Goal: Transaction & Acquisition: Purchase product/service

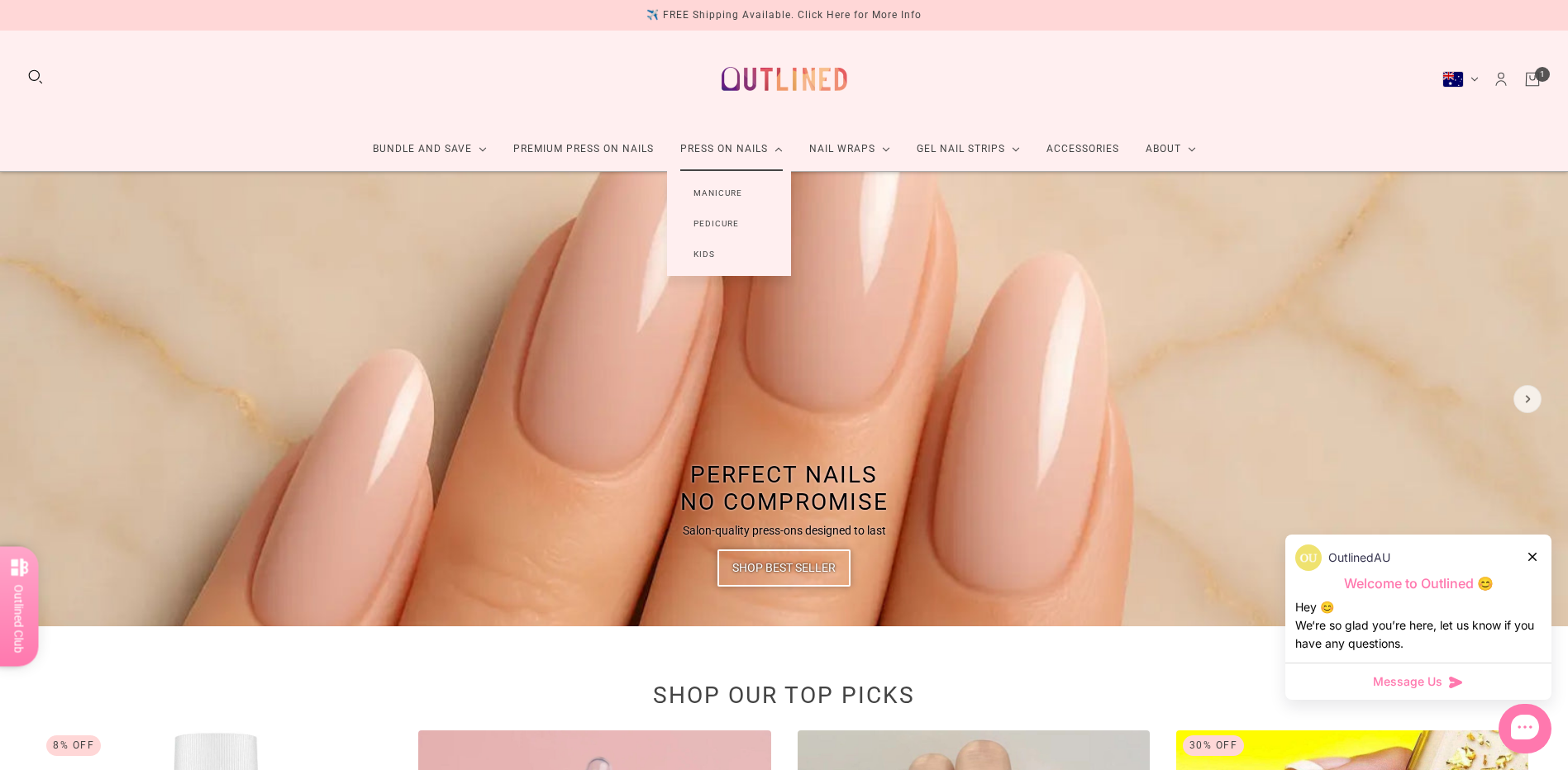
click at [735, 186] on link "Manicure" at bounding box center [718, 193] width 101 height 31
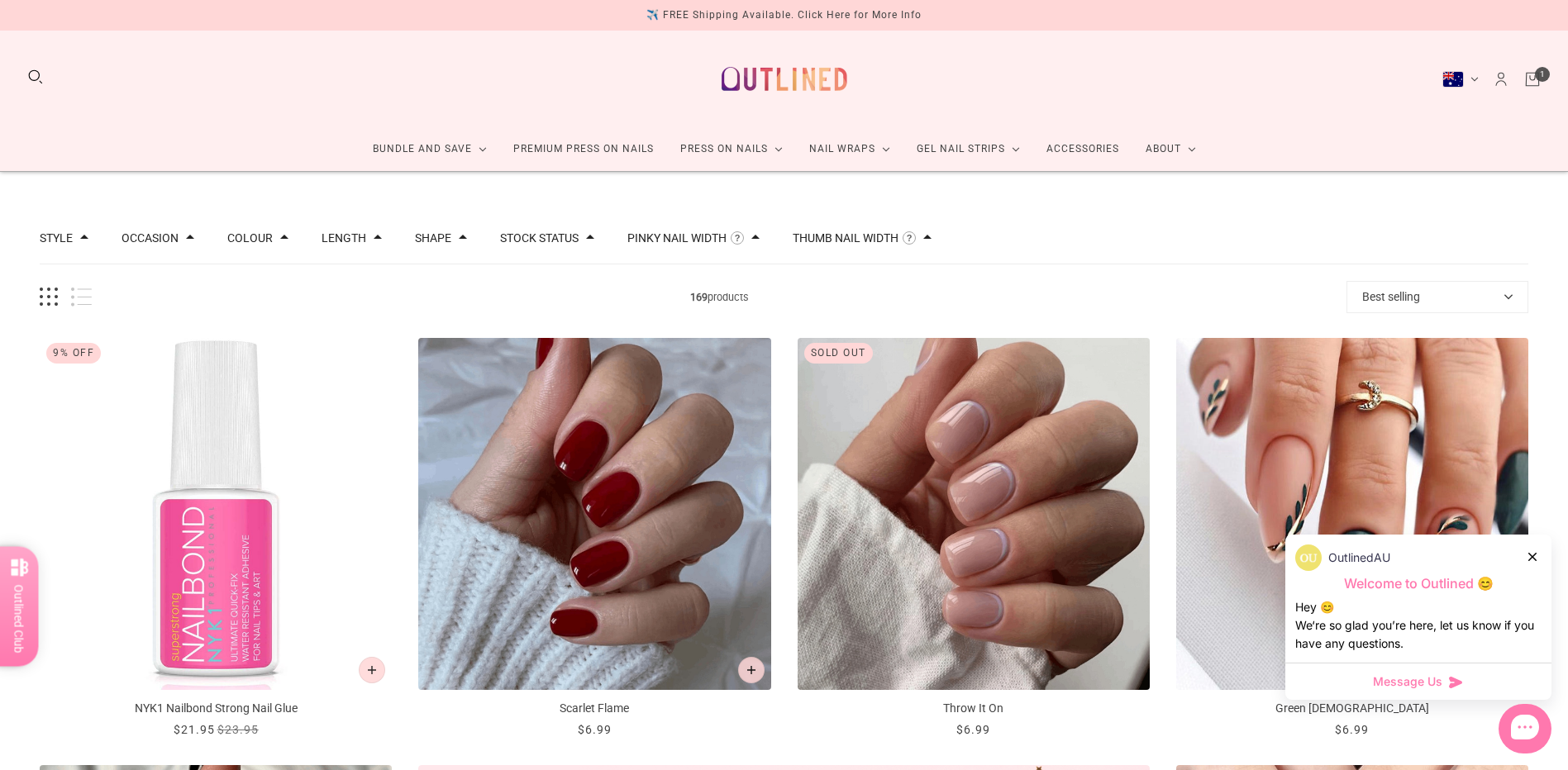
click at [1418, 302] on button "Best selling" at bounding box center [1437, 297] width 182 height 32
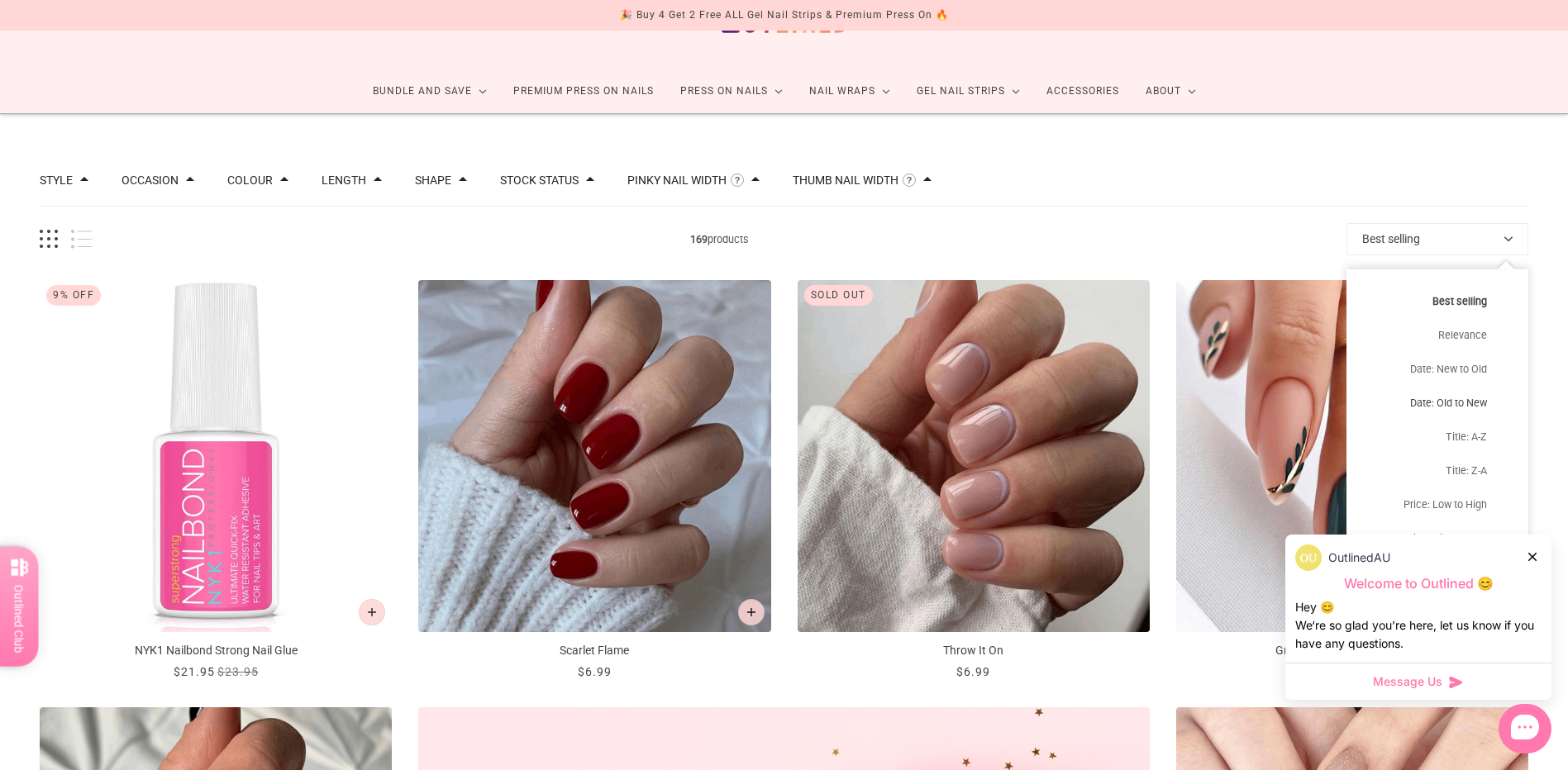
scroll to position [165, 0]
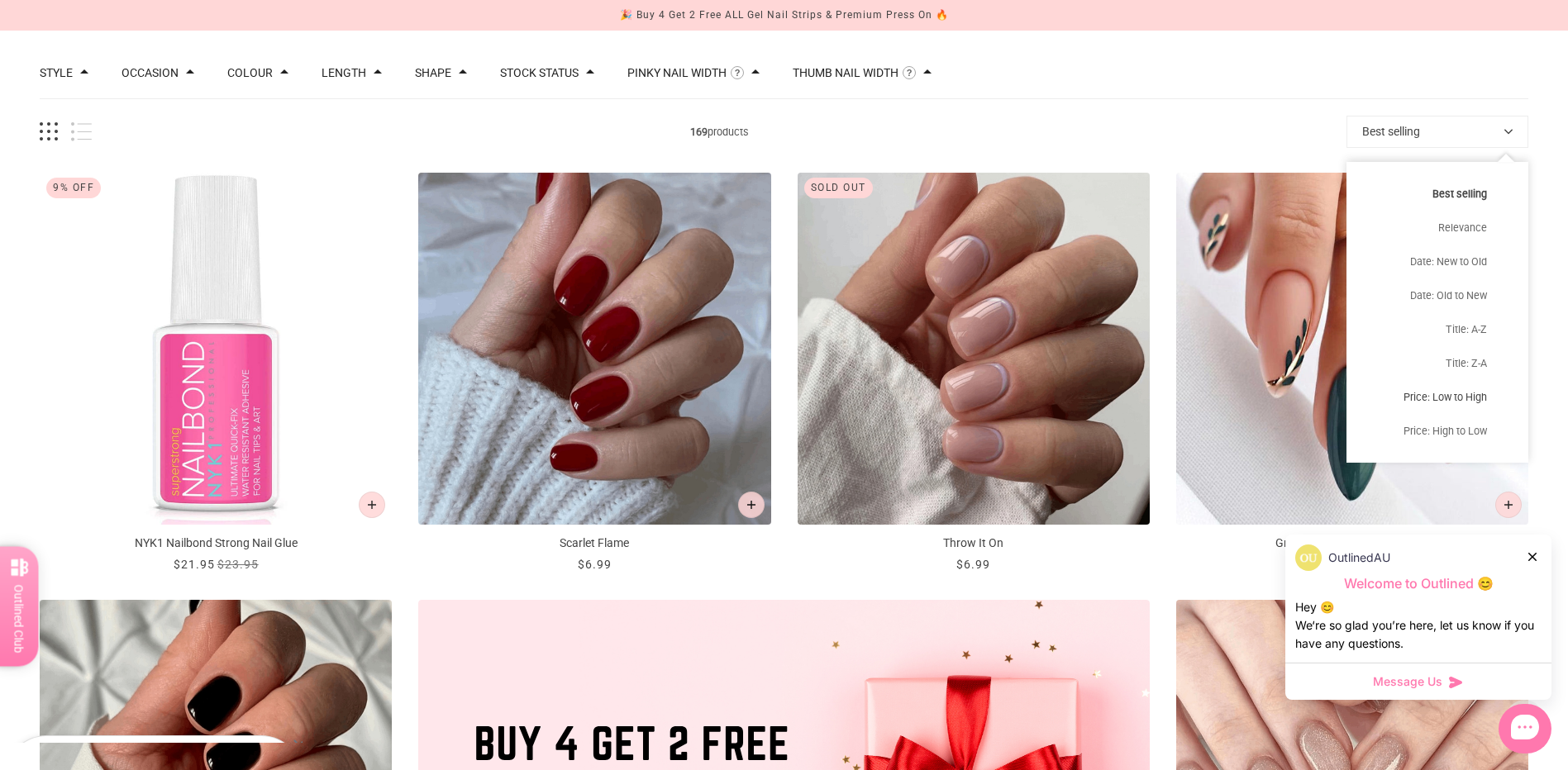
click at [1464, 395] on button "Price: Low to High" at bounding box center [1437, 396] width 182 height 33
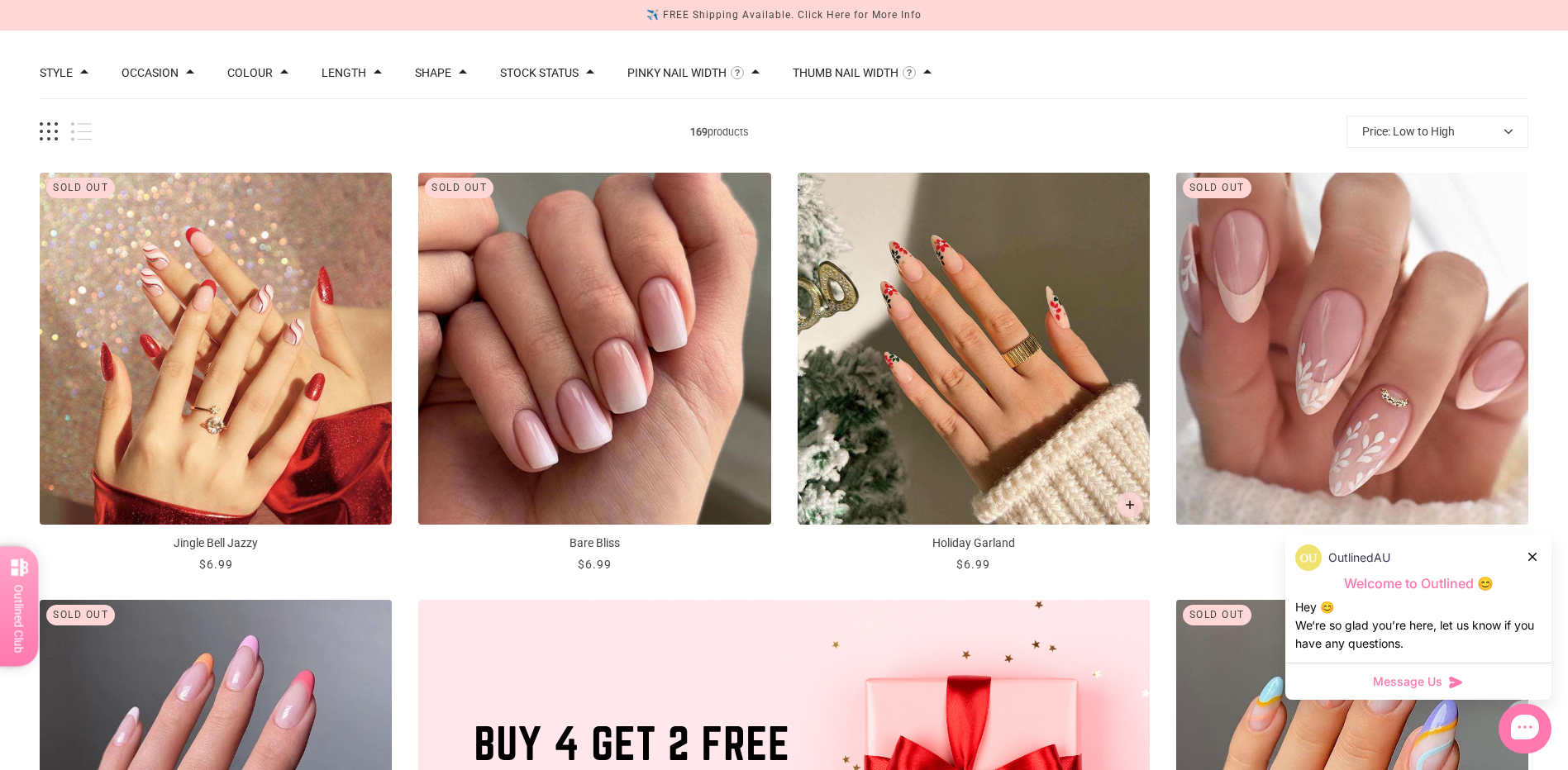
click at [374, 75] on span at bounding box center [377, 72] width 9 height 9
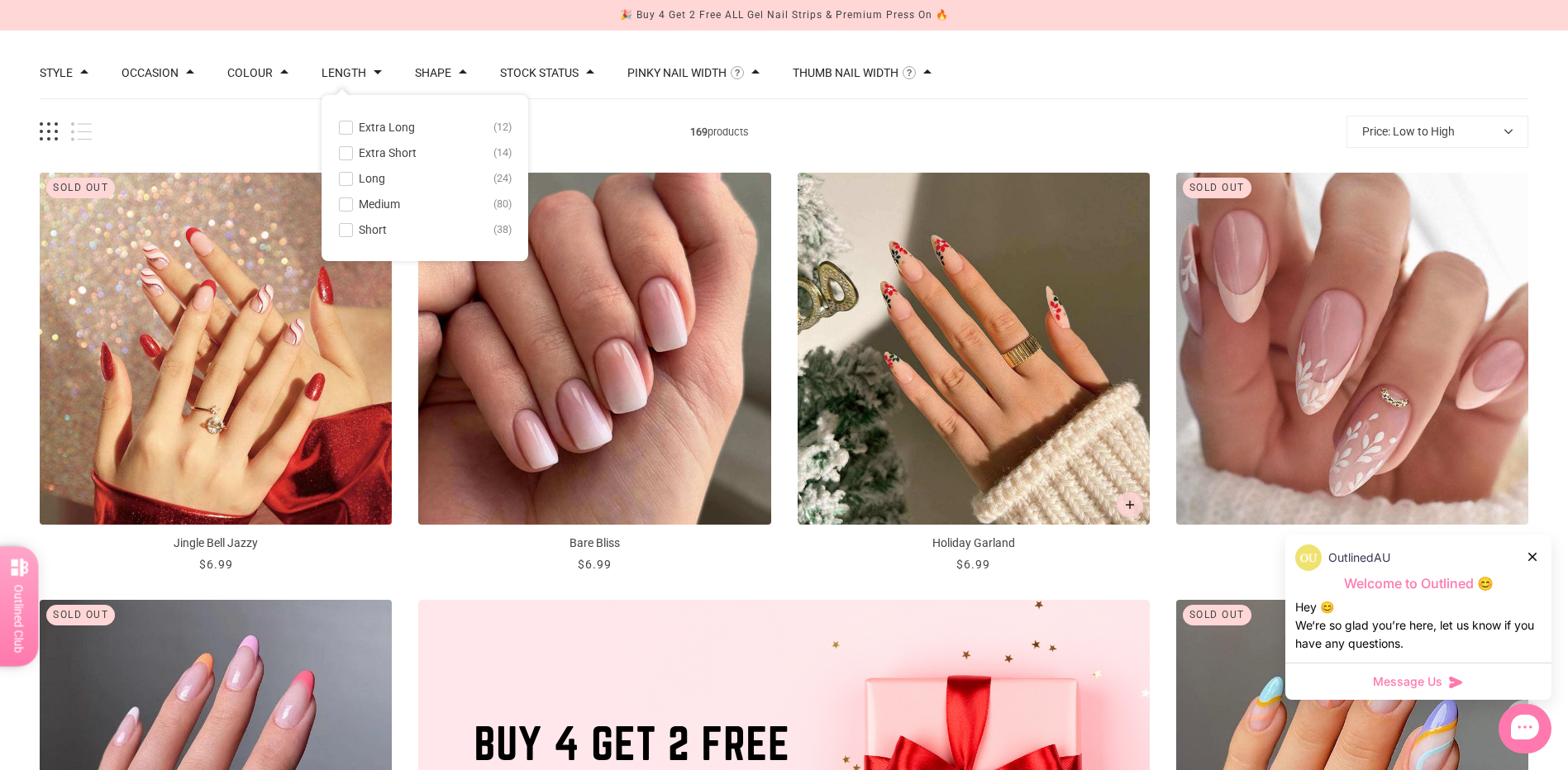
click at [370, 224] on span "Short" at bounding box center [372, 230] width 28 height 13
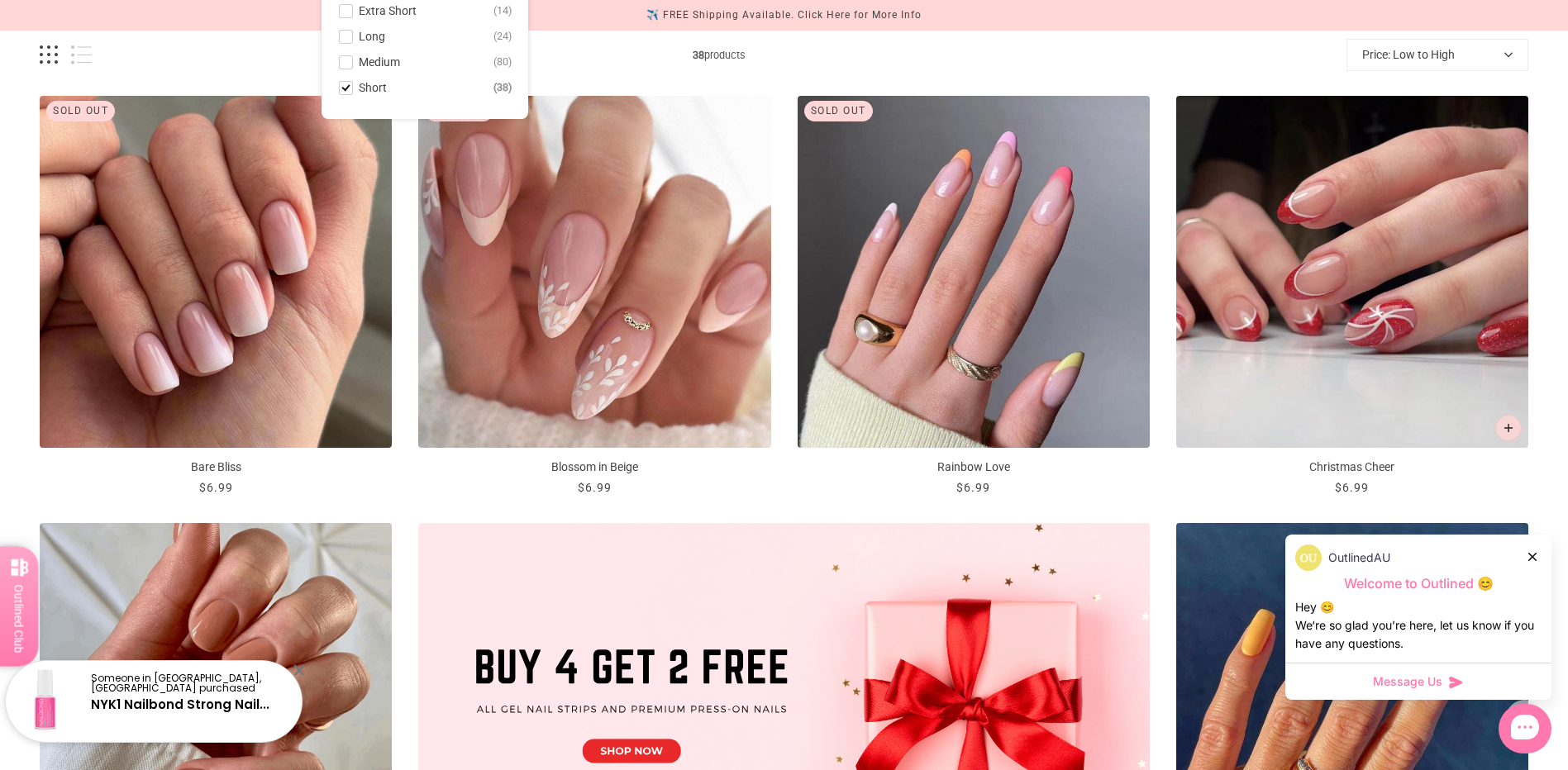
scroll to position [331, 0]
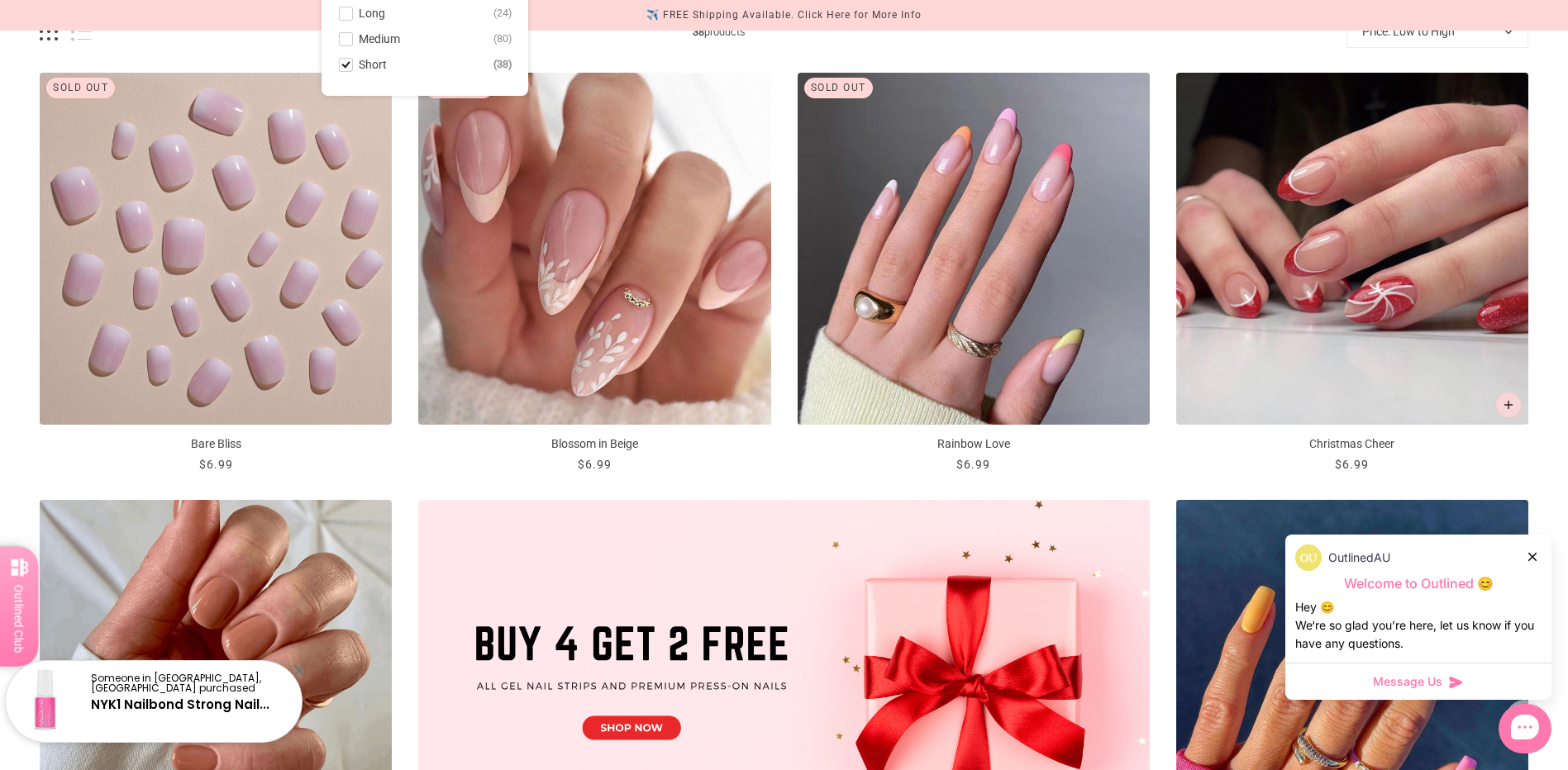
click at [276, 367] on img "Bare Bliss" at bounding box center [216, 248] width 352 height 352
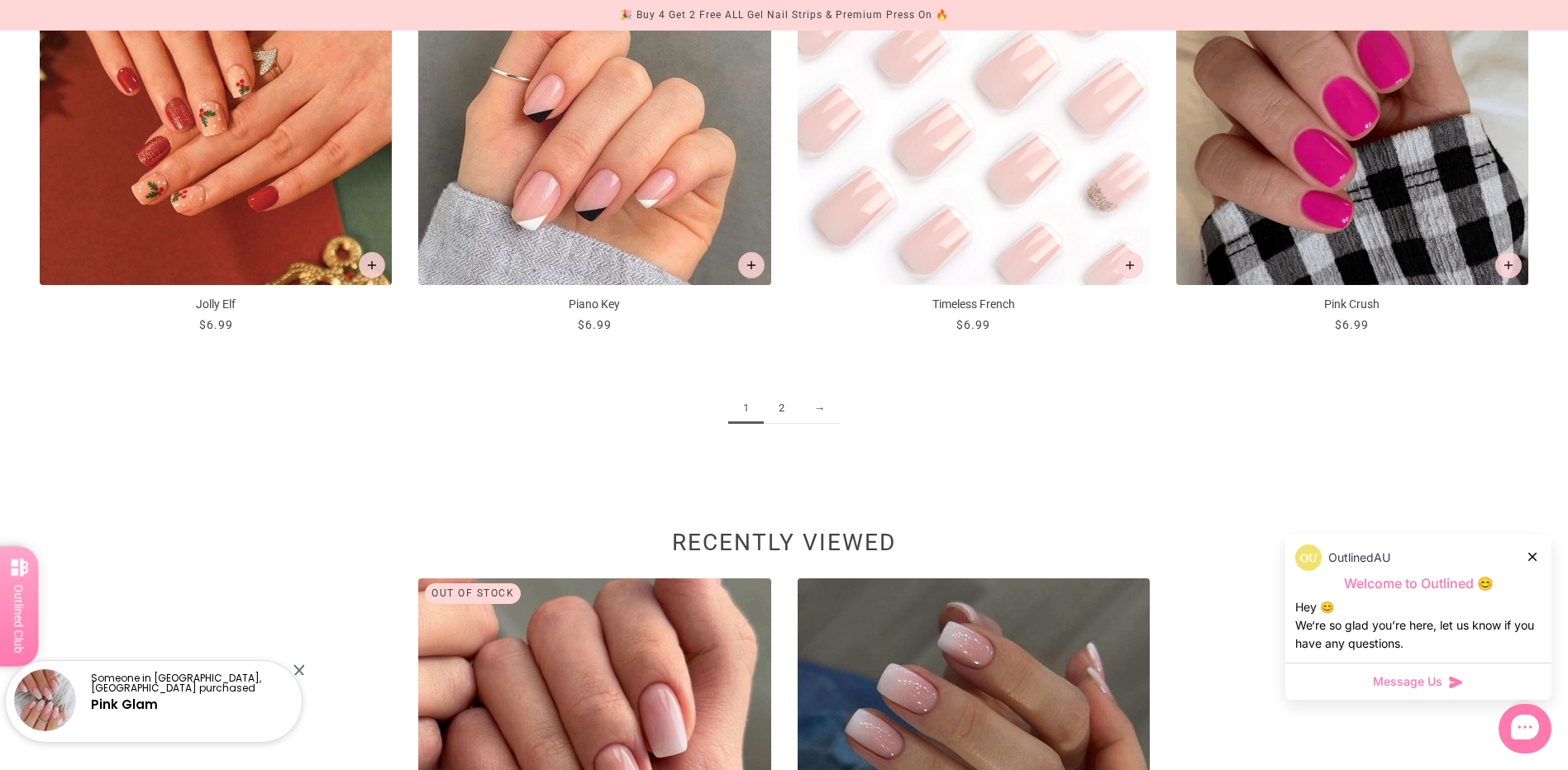
scroll to position [2644, 0]
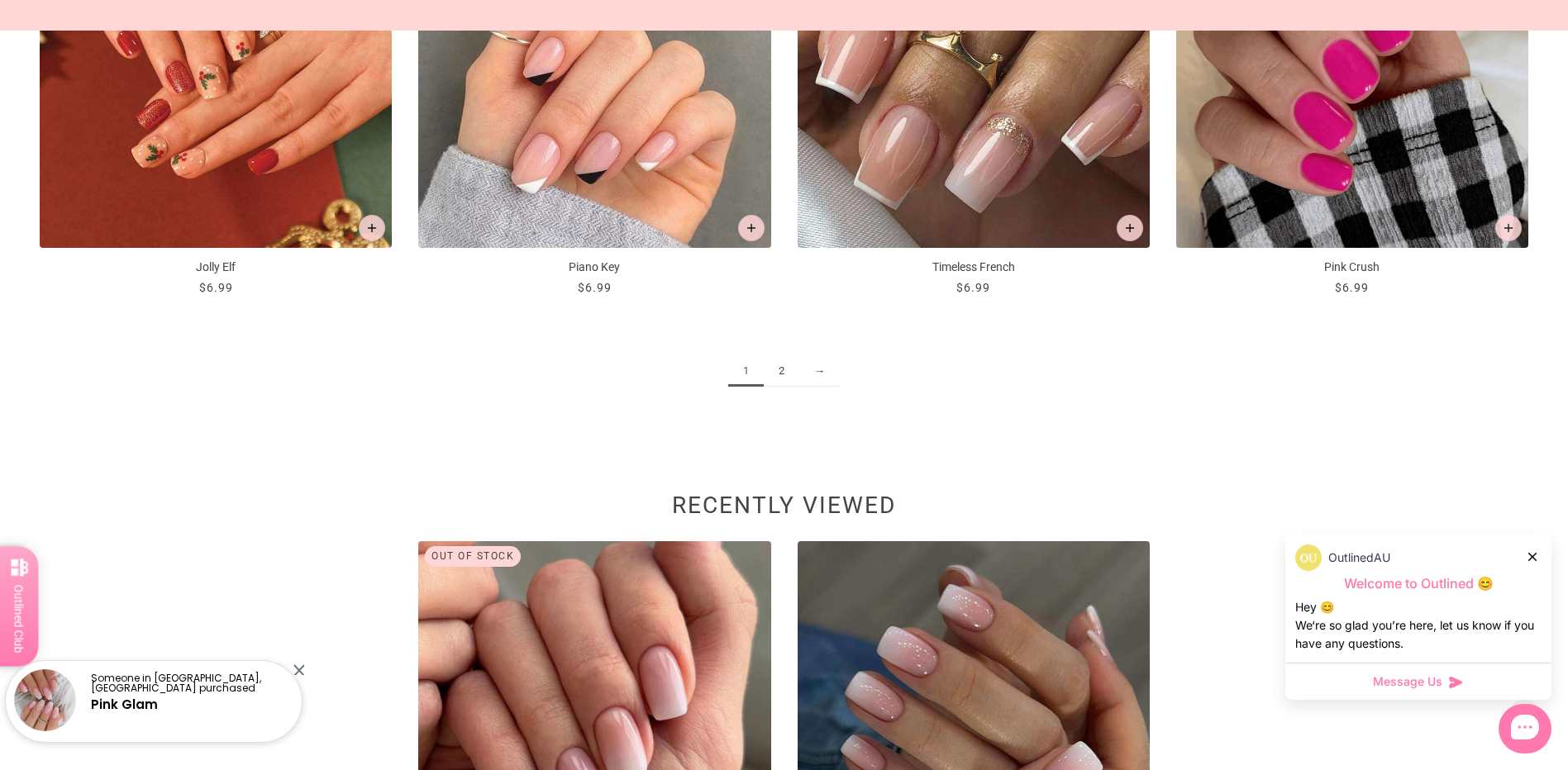
click at [786, 374] on link "2" at bounding box center [781, 372] width 35 height 31
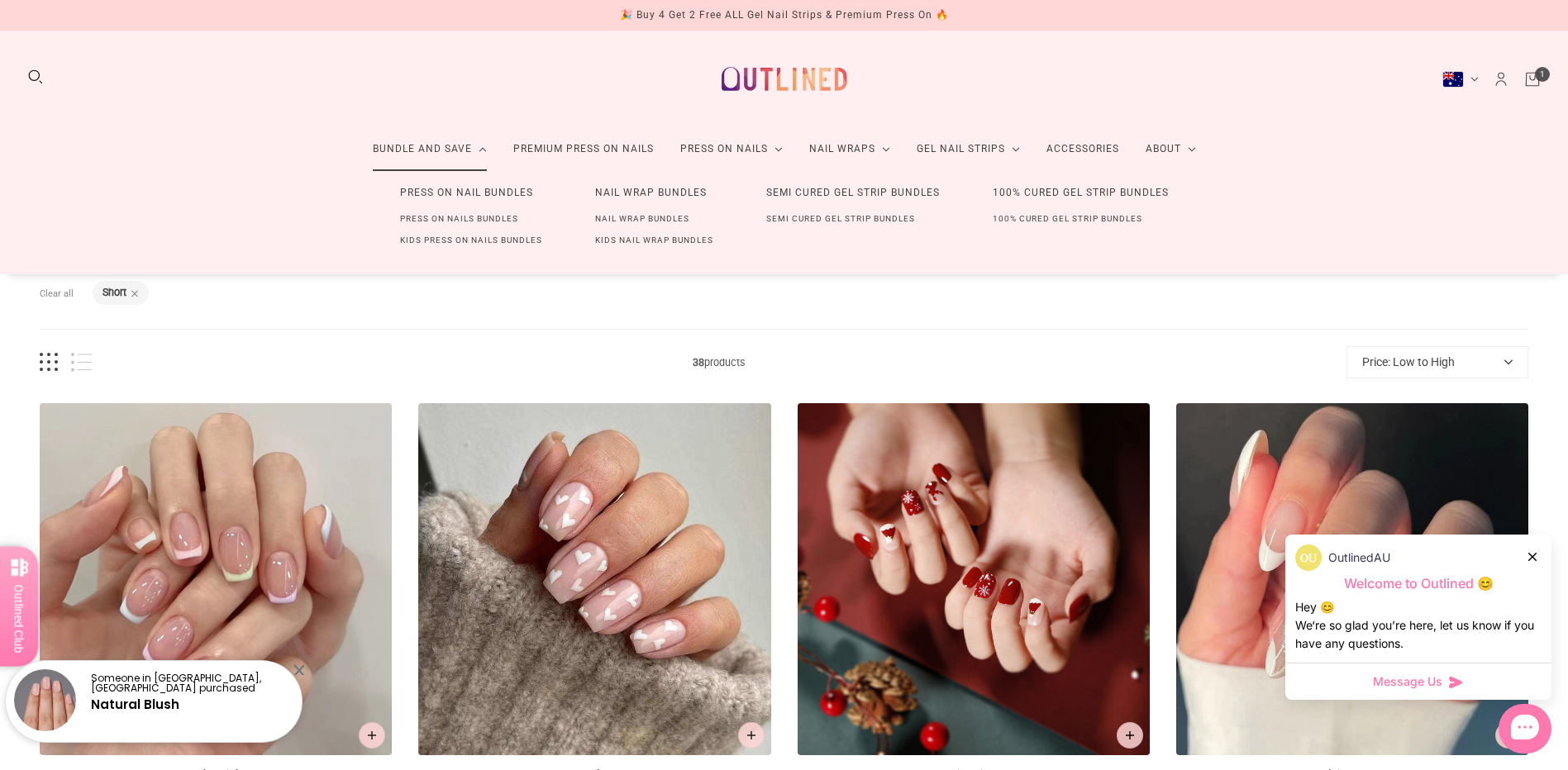
click at [444, 217] on link "Press On Nails Bundles" at bounding box center [459, 219] width 171 height 21
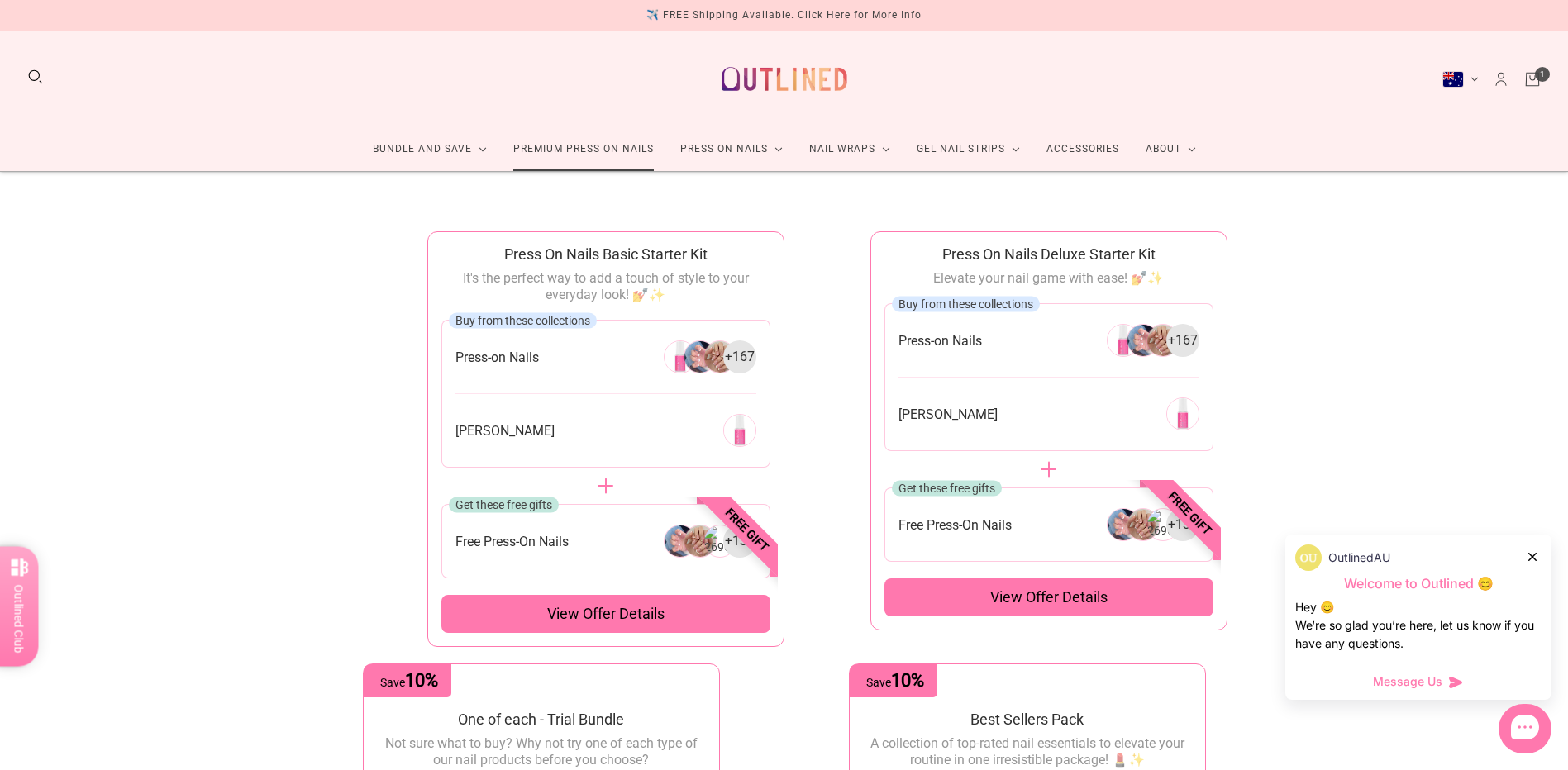
click at [589, 156] on link "Premium Press On Nails" at bounding box center [583, 149] width 167 height 44
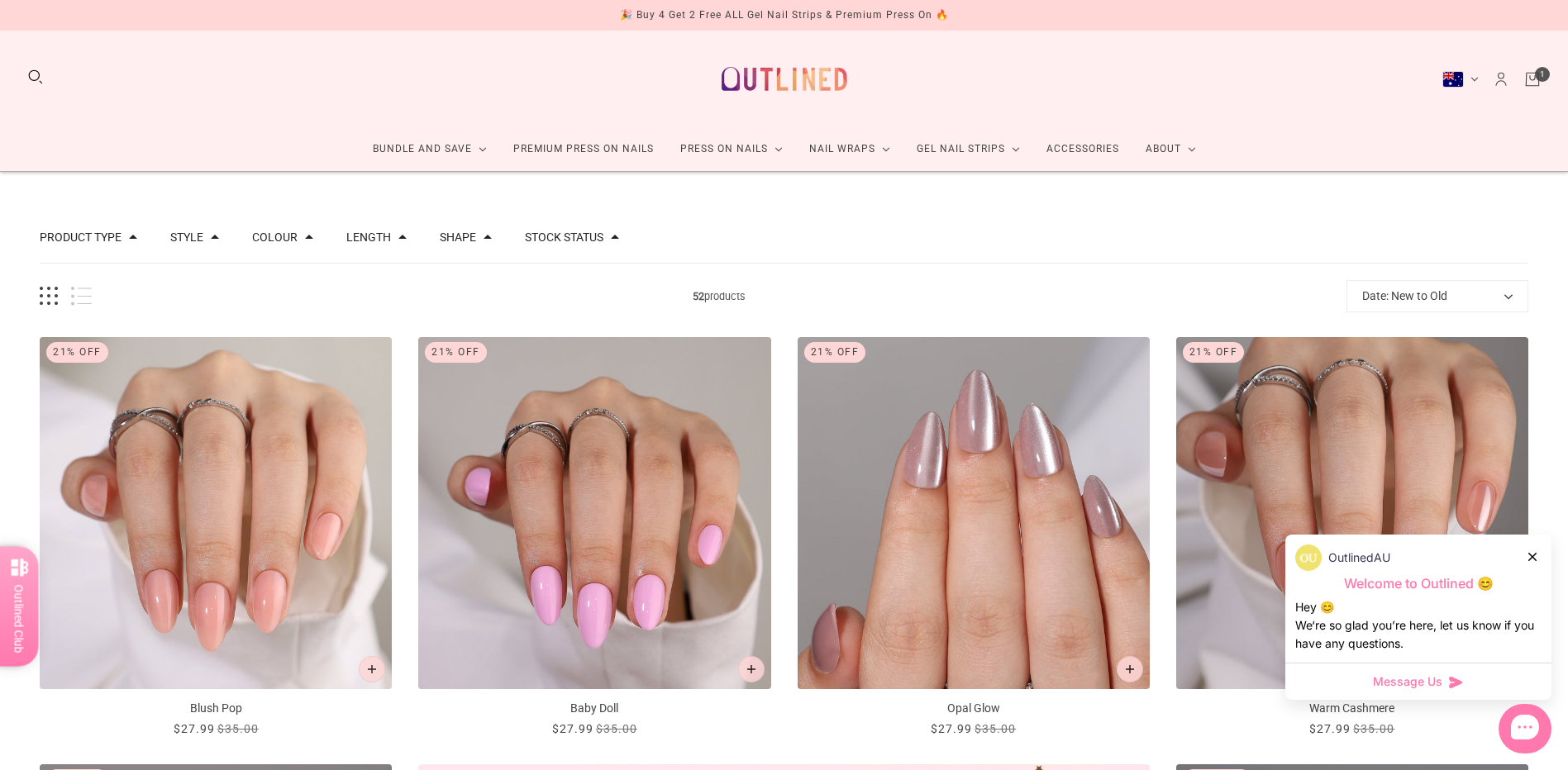
click at [483, 245] on div "Product type Press on Manicure 51 Style Cat Eye 4 French 11 Glitter 1 Nail Art …" at bounding box center [784, 238] width 1489 height 52
click at [483, 241] on span at bounding box center [487, 237] width 9 height 9
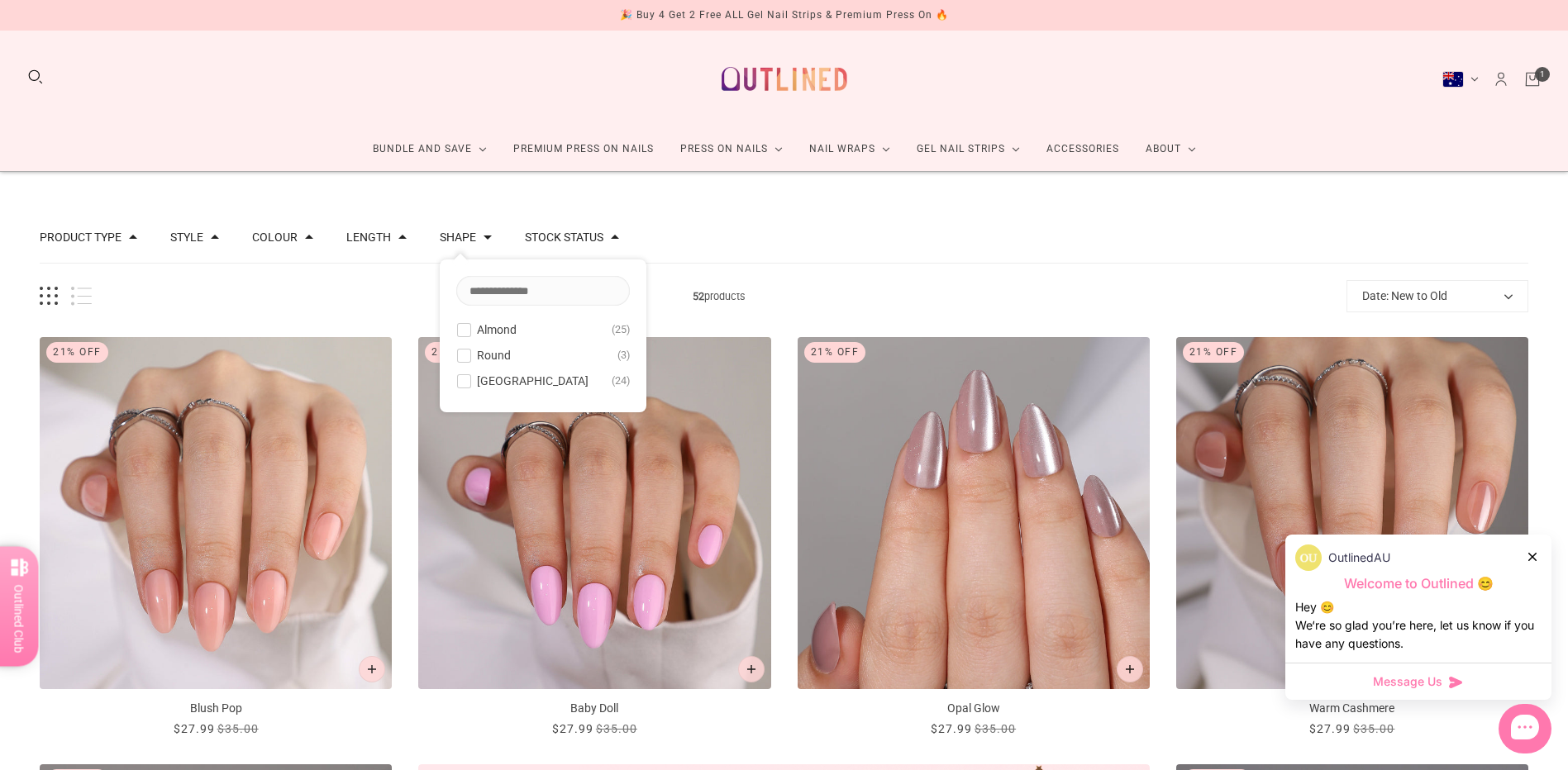
click at [492, 351] on span "Round" at bounding box center [493, 355] width 33 height 13
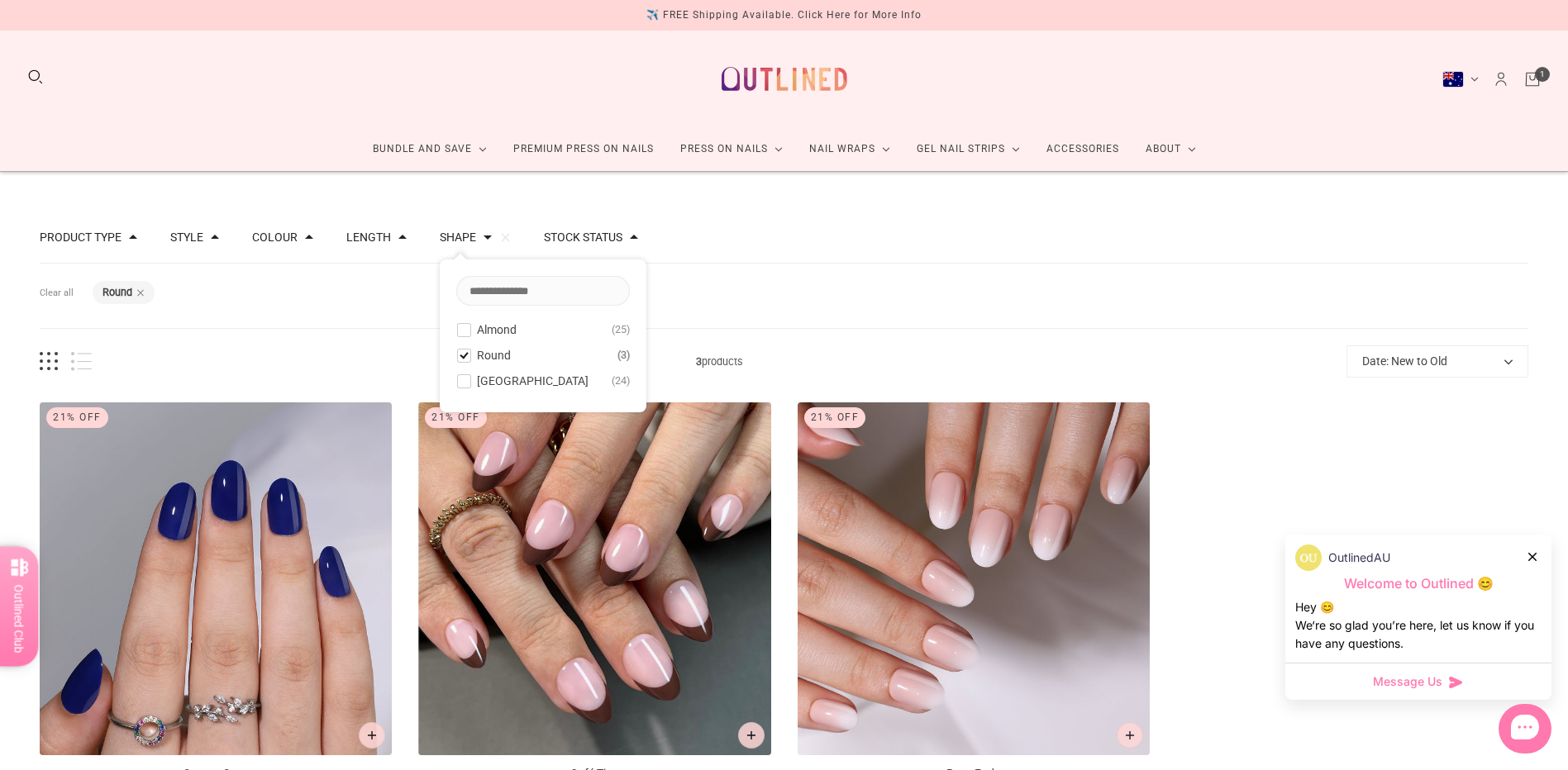
click at [1415, 371] on button "Date: New to Old" at bounding box center [1437, 362] width 182 height 32
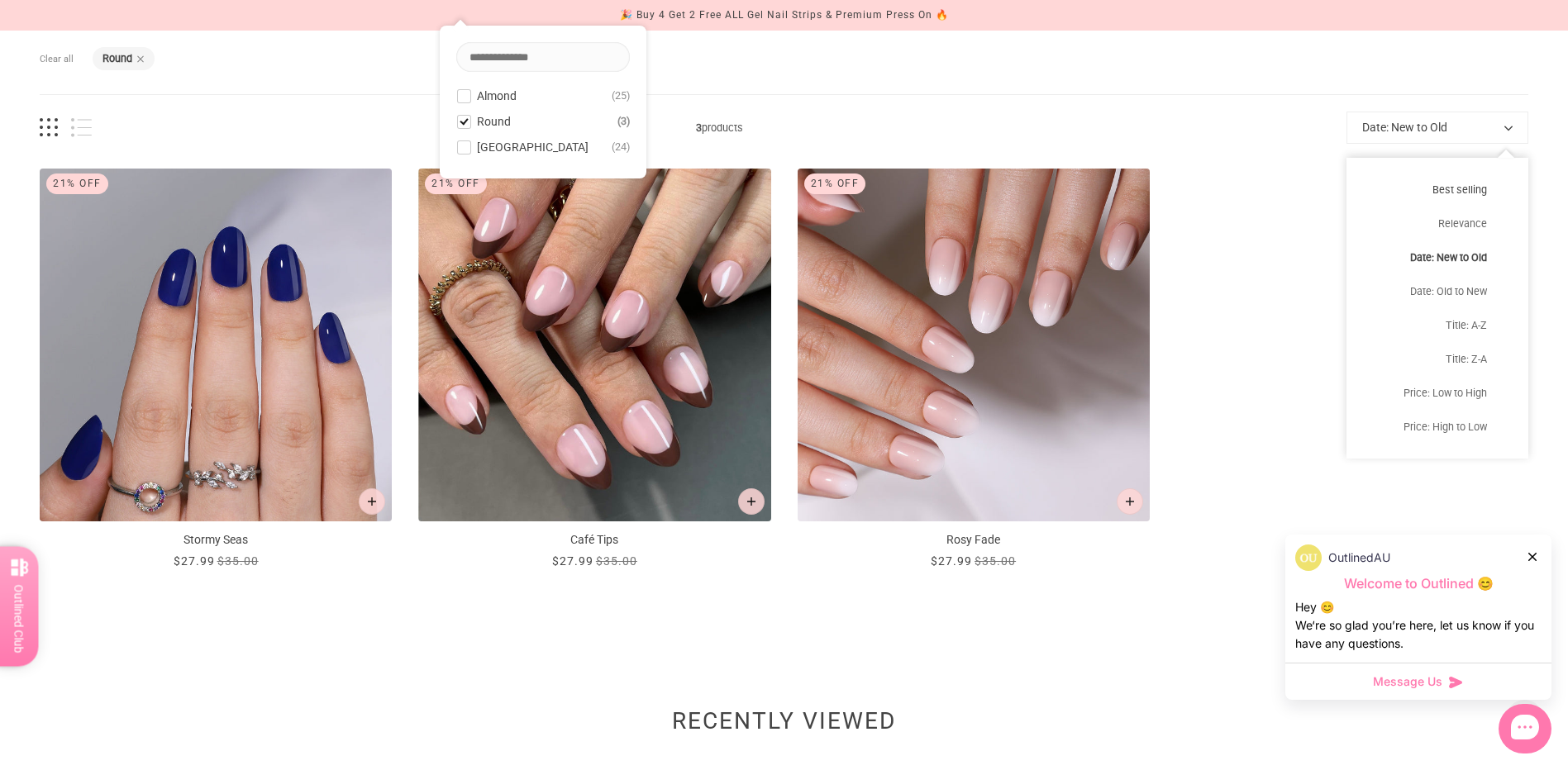
scroll to position [247, 0]
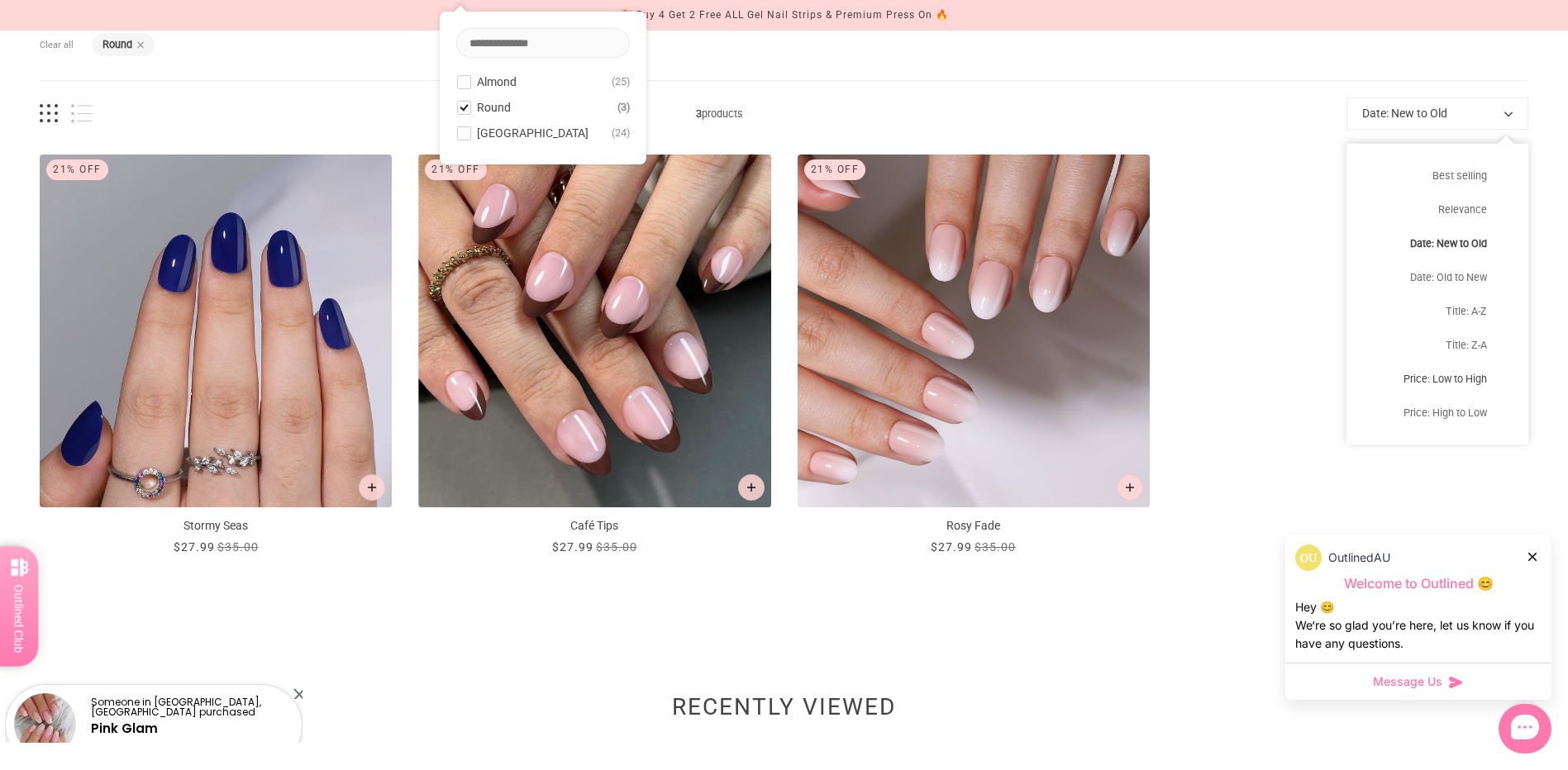
click at [1449, 379] on button "Price: Low to High" at bounding box center [1437, 378] width 182 height 33
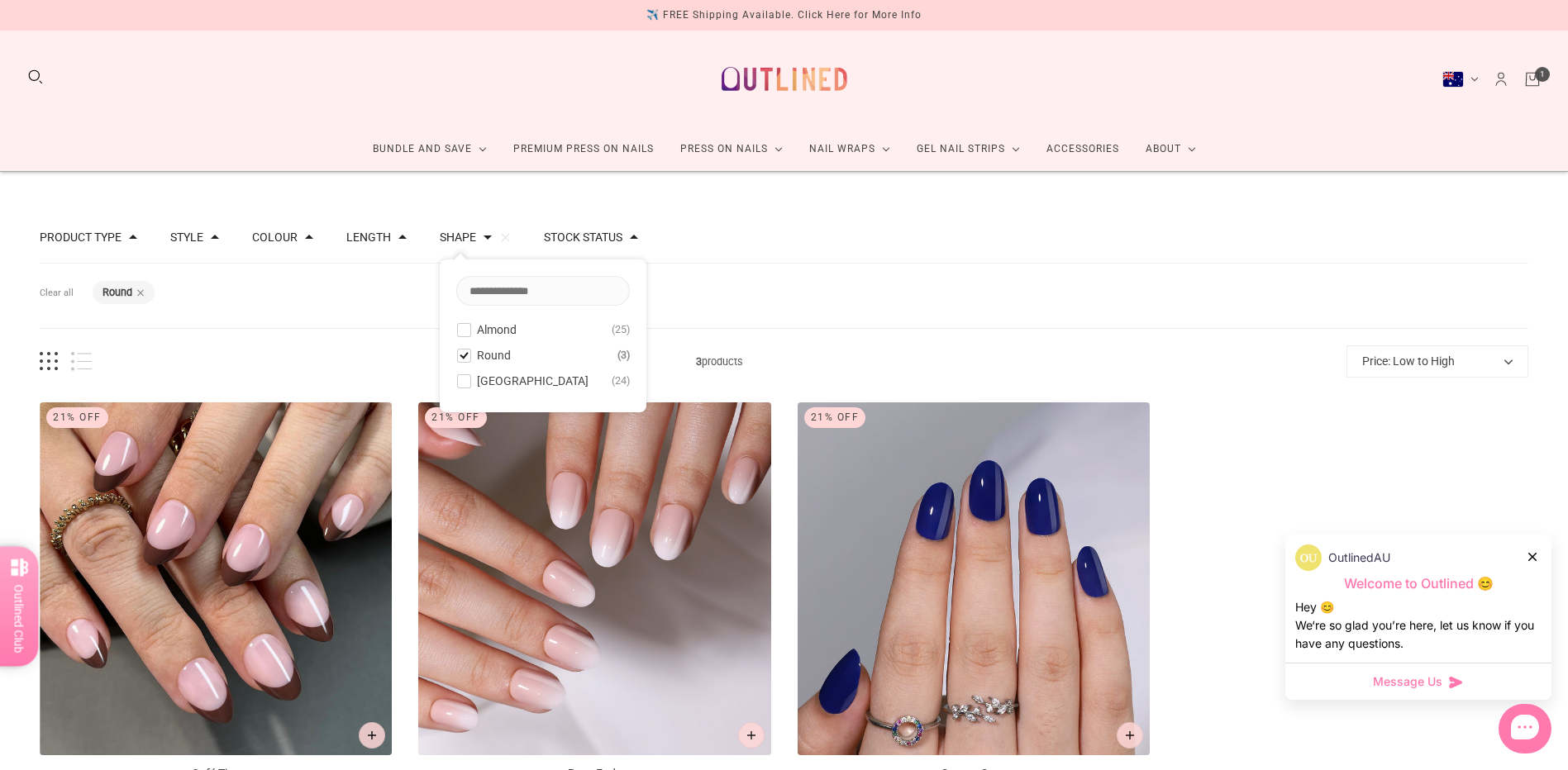
click at [487, 330] on span "Almond" at bounding box center [497, 330] width 40 height 13
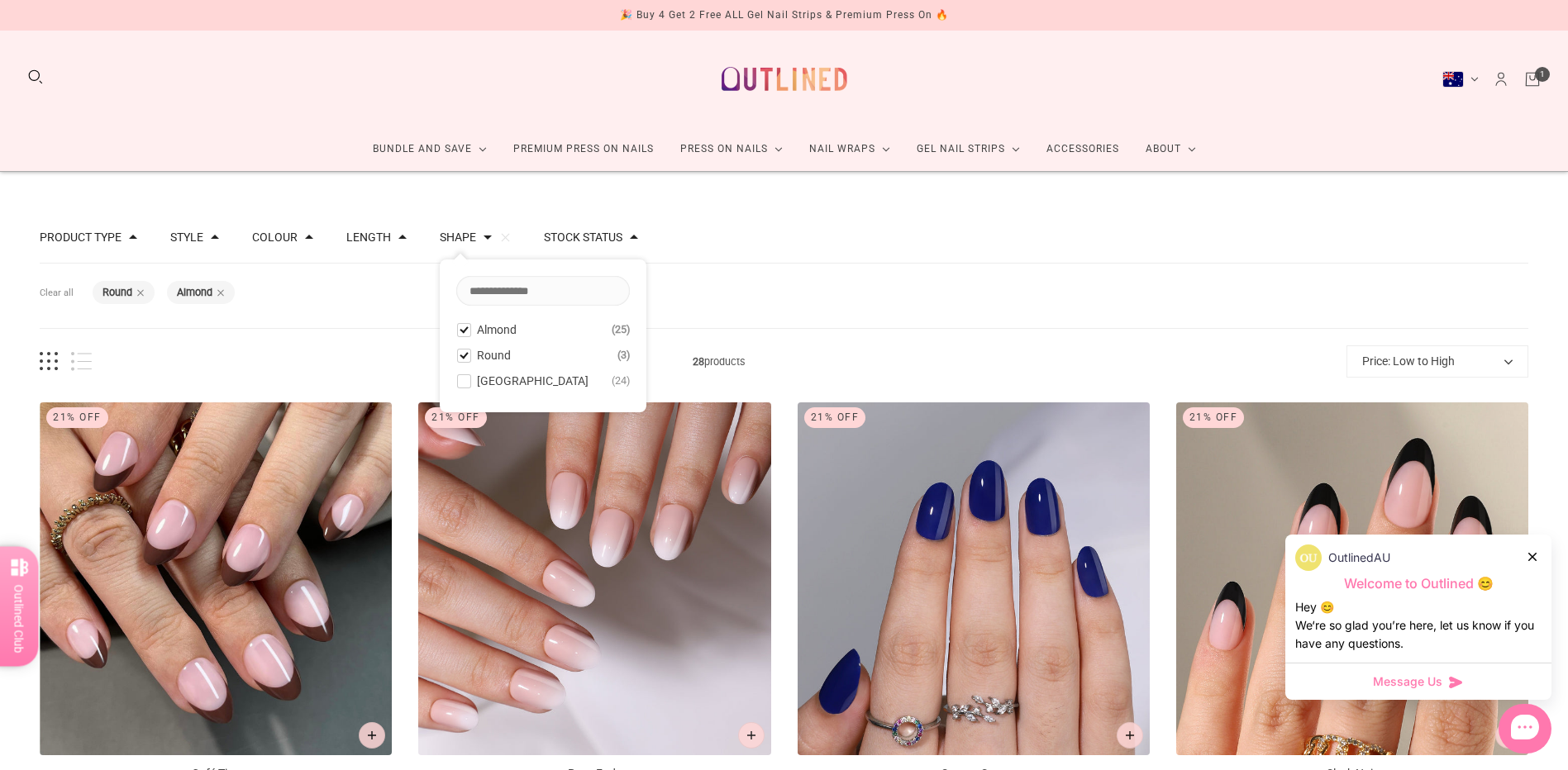
click at [488, 349] on span "Round" at bounding box center [493, 355] width 33 height 13
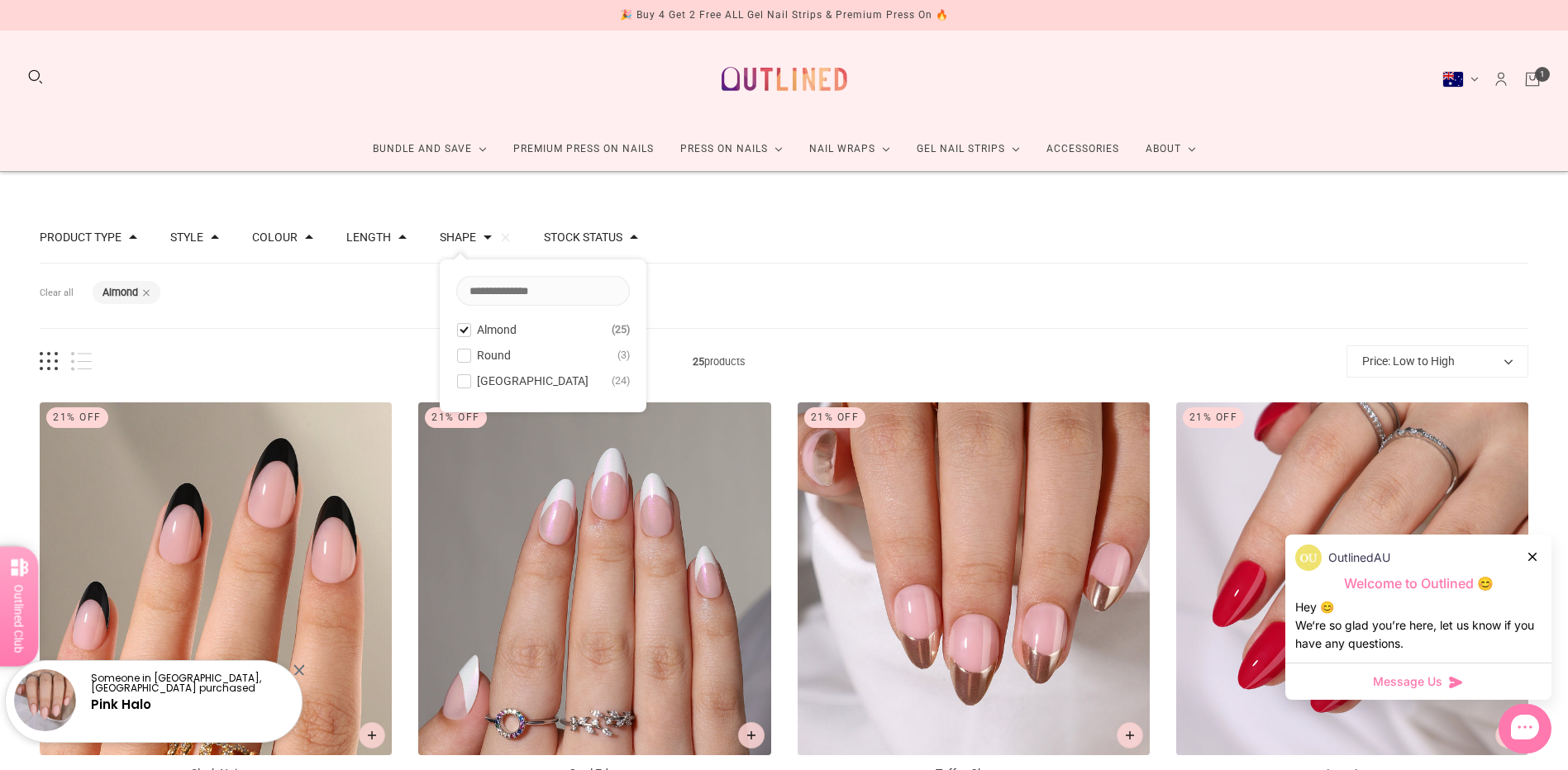
click at [492, 377] on span "Rounded Square" at bounding box center [532, 381] width 112 height 13
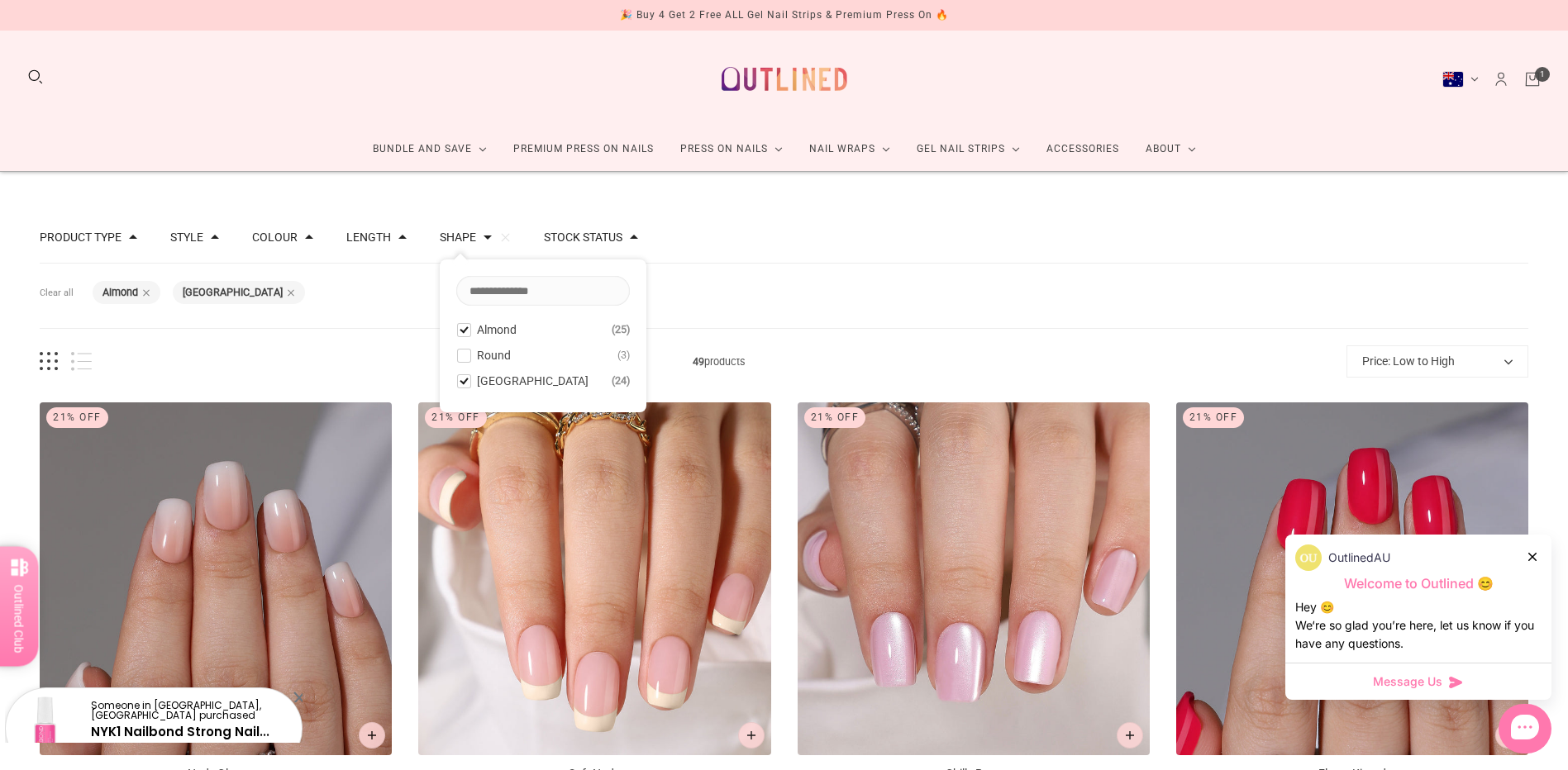
click at [918, 300] on div "Filters Clear all Shape: Almond Shape: Rounded Square" at bounding box center [784, 296] width 1489 height 65
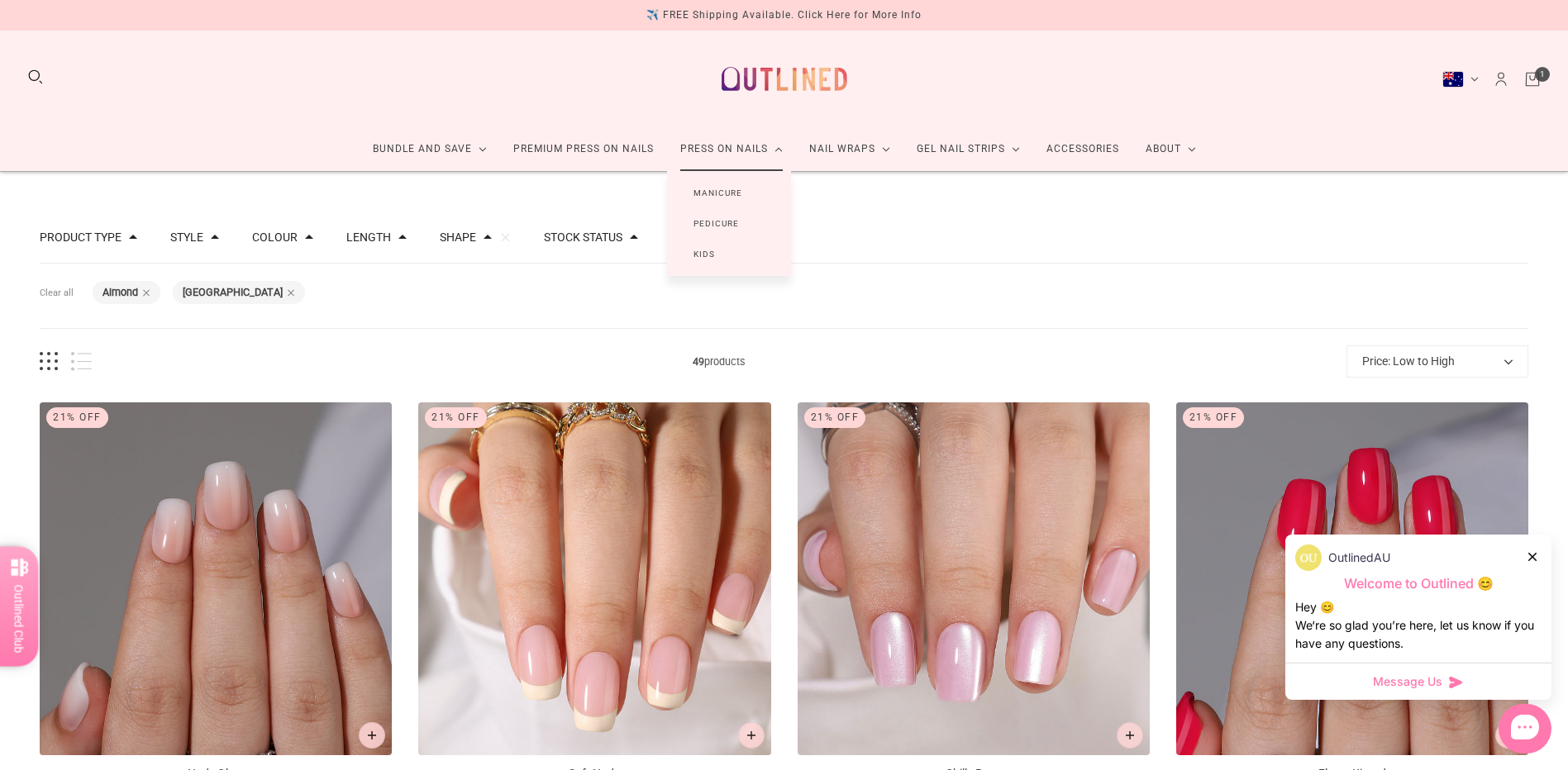
click at [725, 222] on link "Pedicure" at bounding box center [716, 224] width 98 height 31
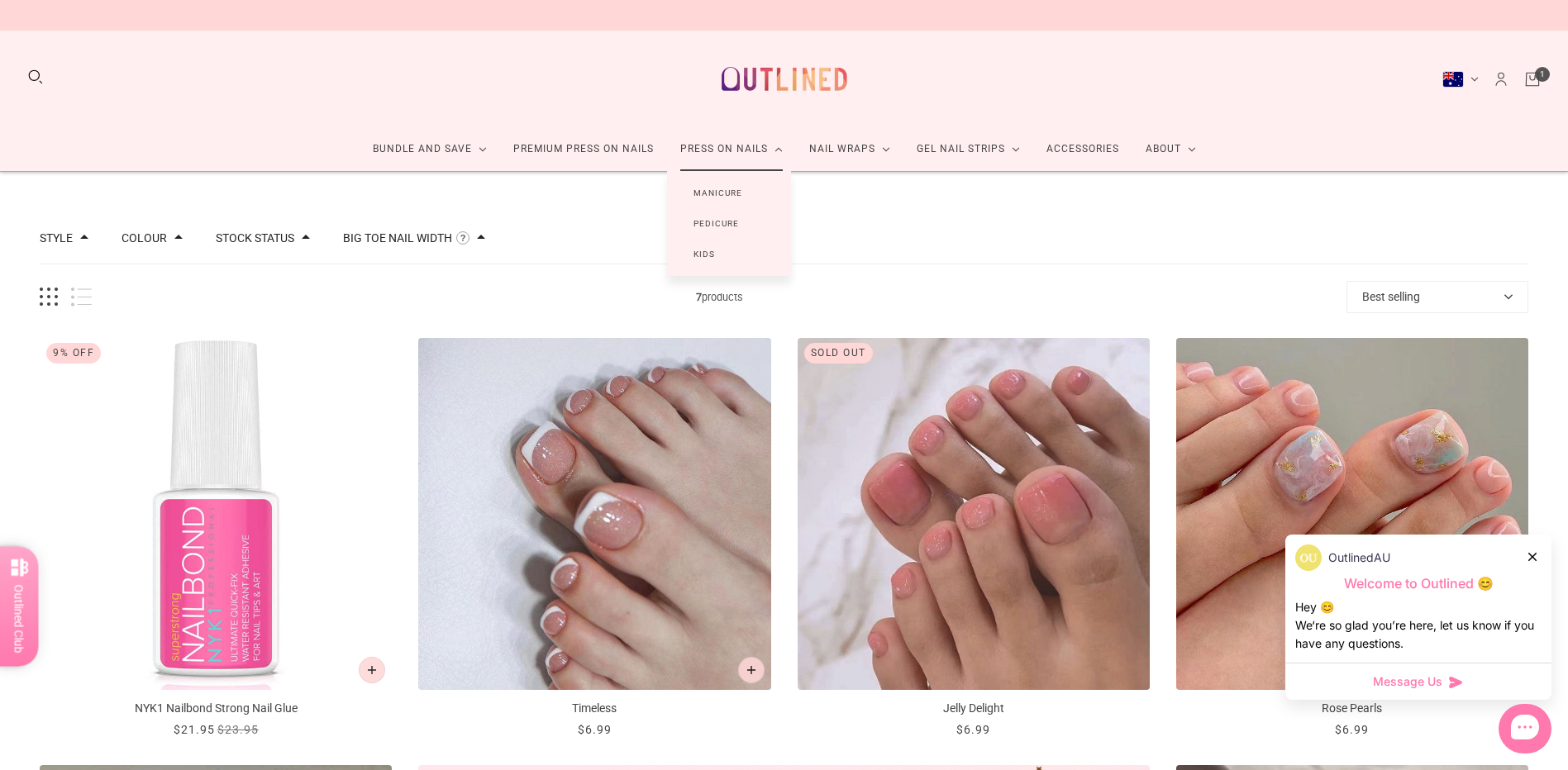
click at [736, 185] on link "Manicure" at bounding box center [718, 193] width 101 height 31
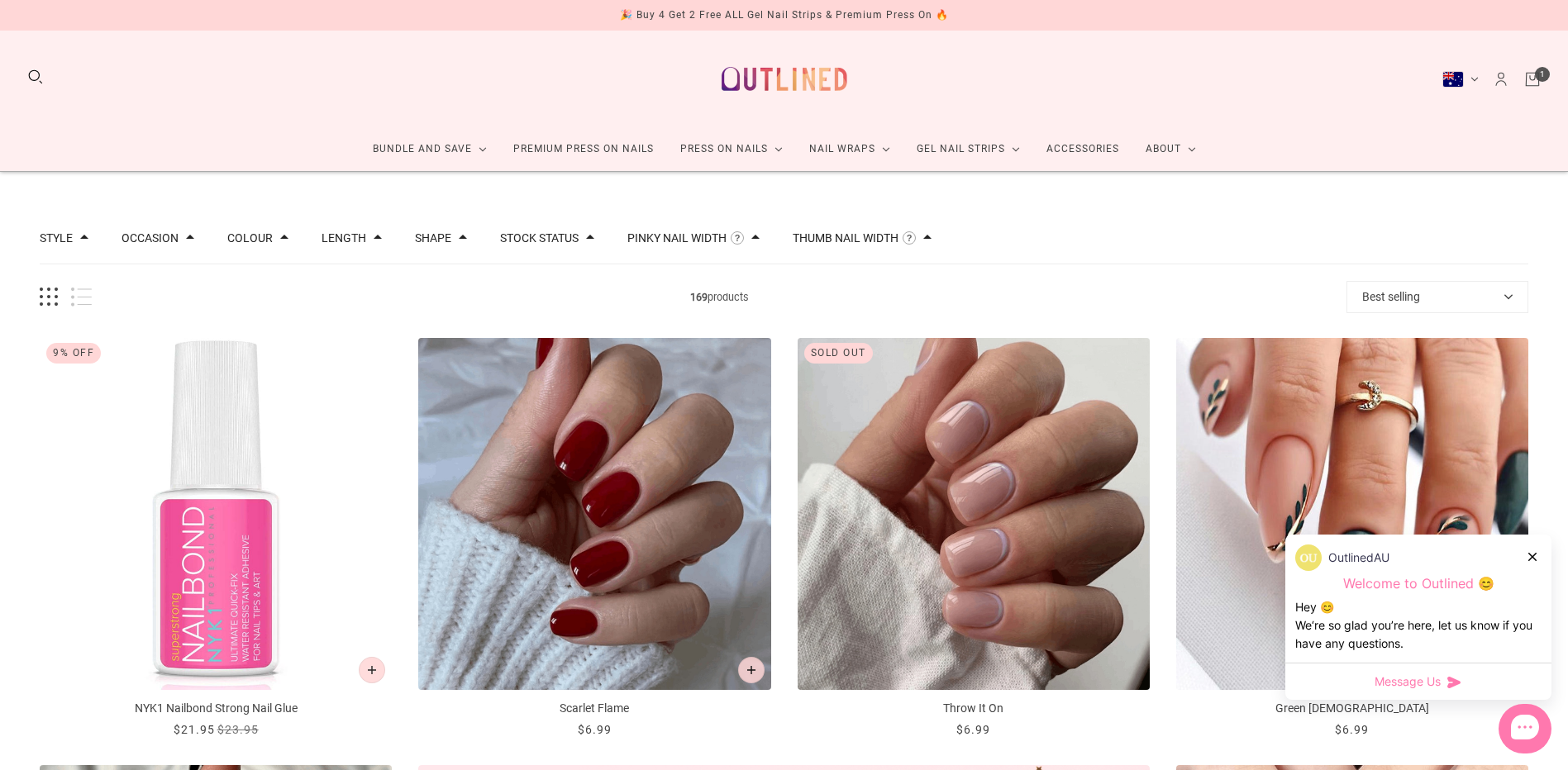
click at [438, 238] on button "Shape" at bounding box center [433, 238] width 36 height 11
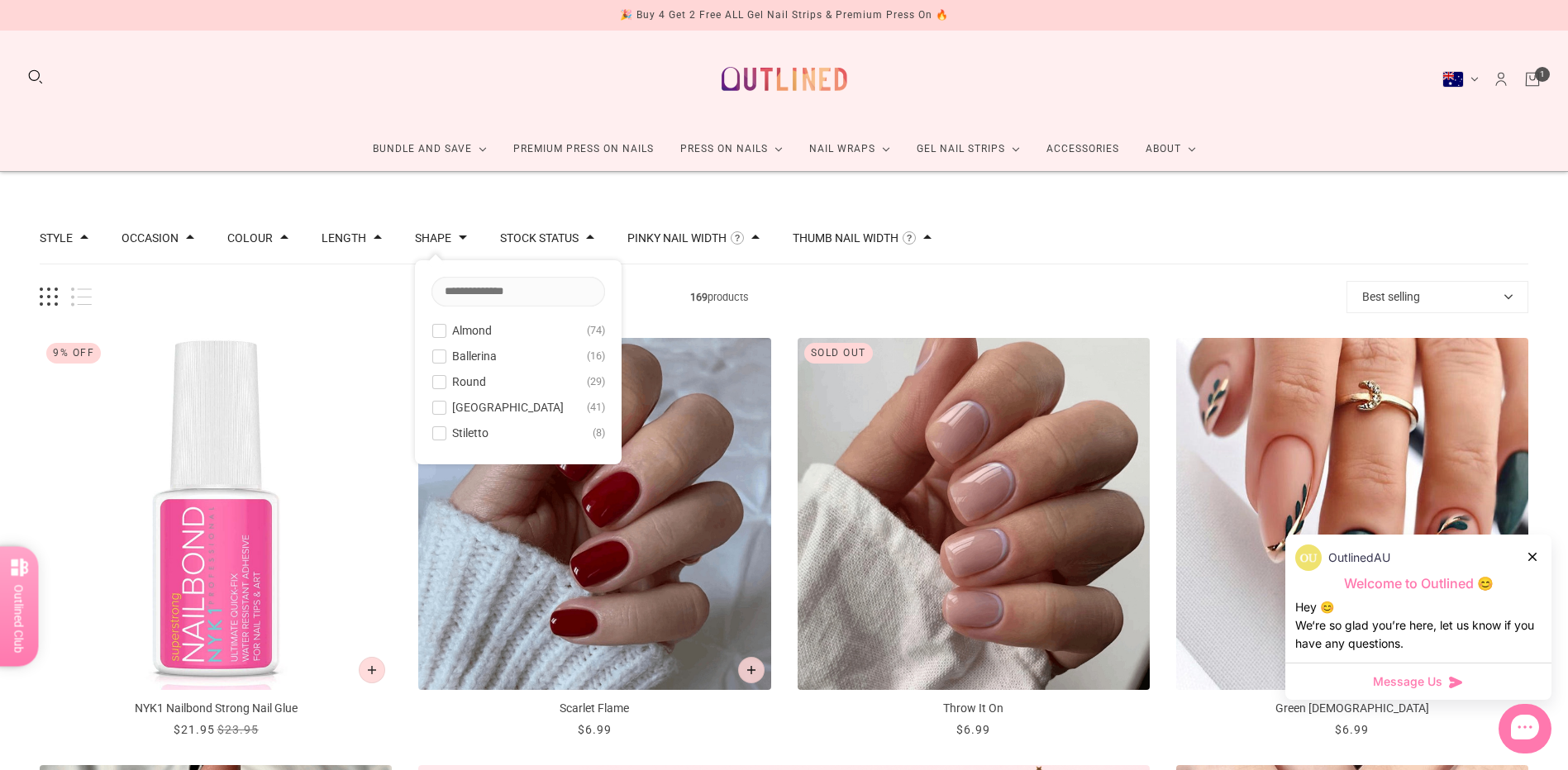
click at [438, 411] on span at bounding box center [439, 407] width 12 height 12
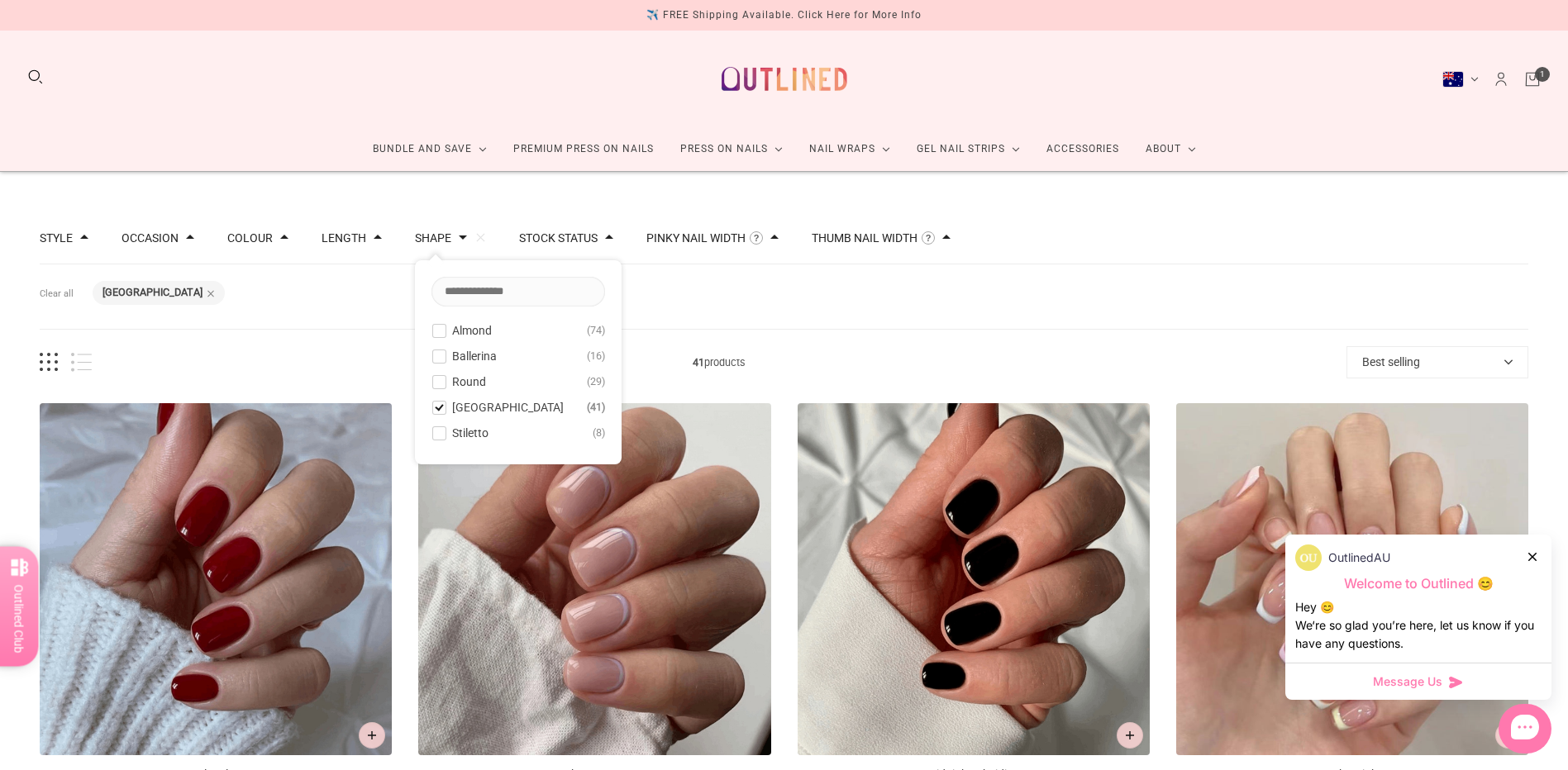
click at [1442, 355] on button "Best selling" at bounding box center [1437, 362] width 182 height 32
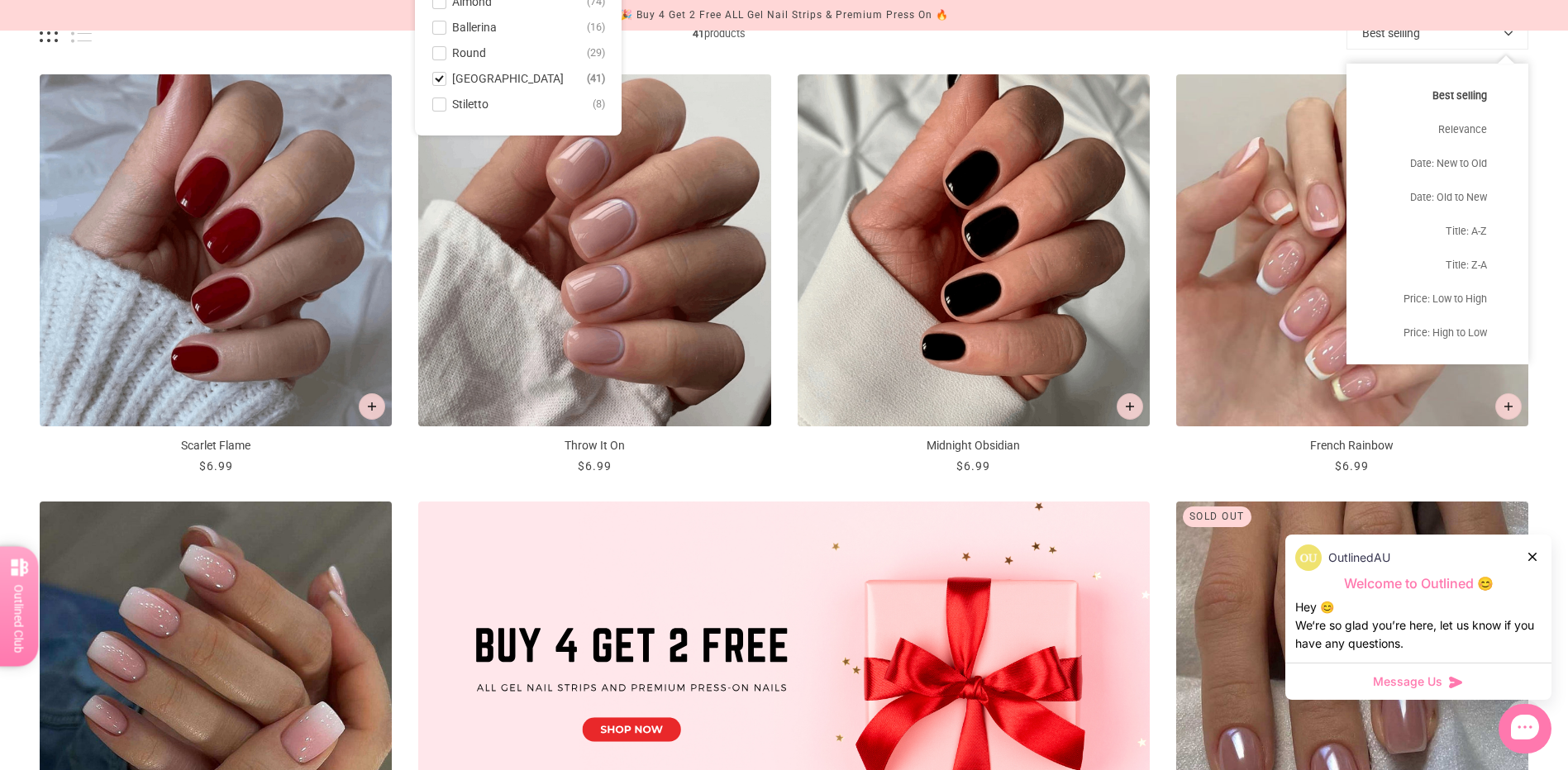
scroll to position [331, 0]
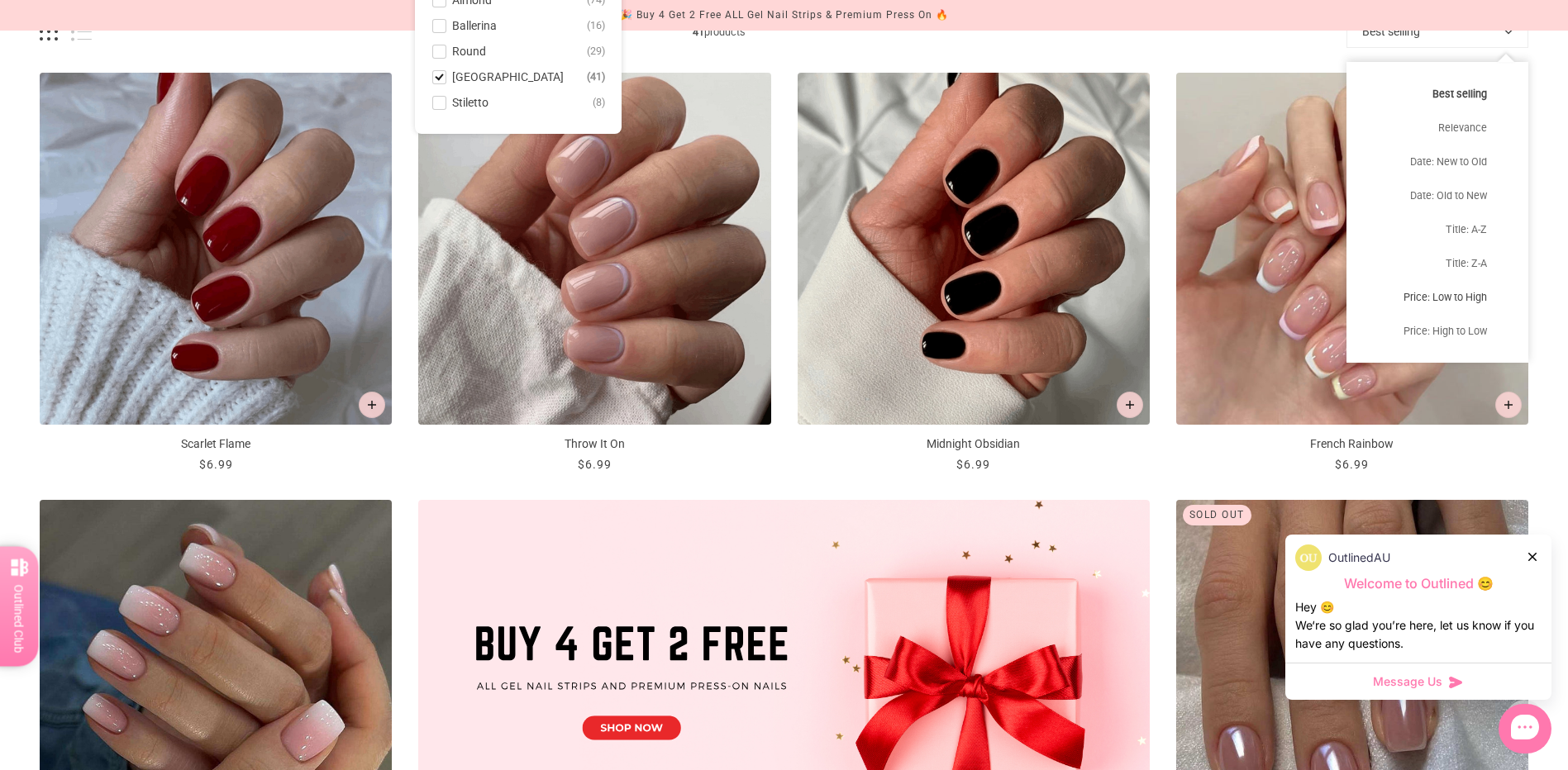
click at [1441, 301] on button "Price: Low to High" at bounding box center [1437, 296] width 182 height 33
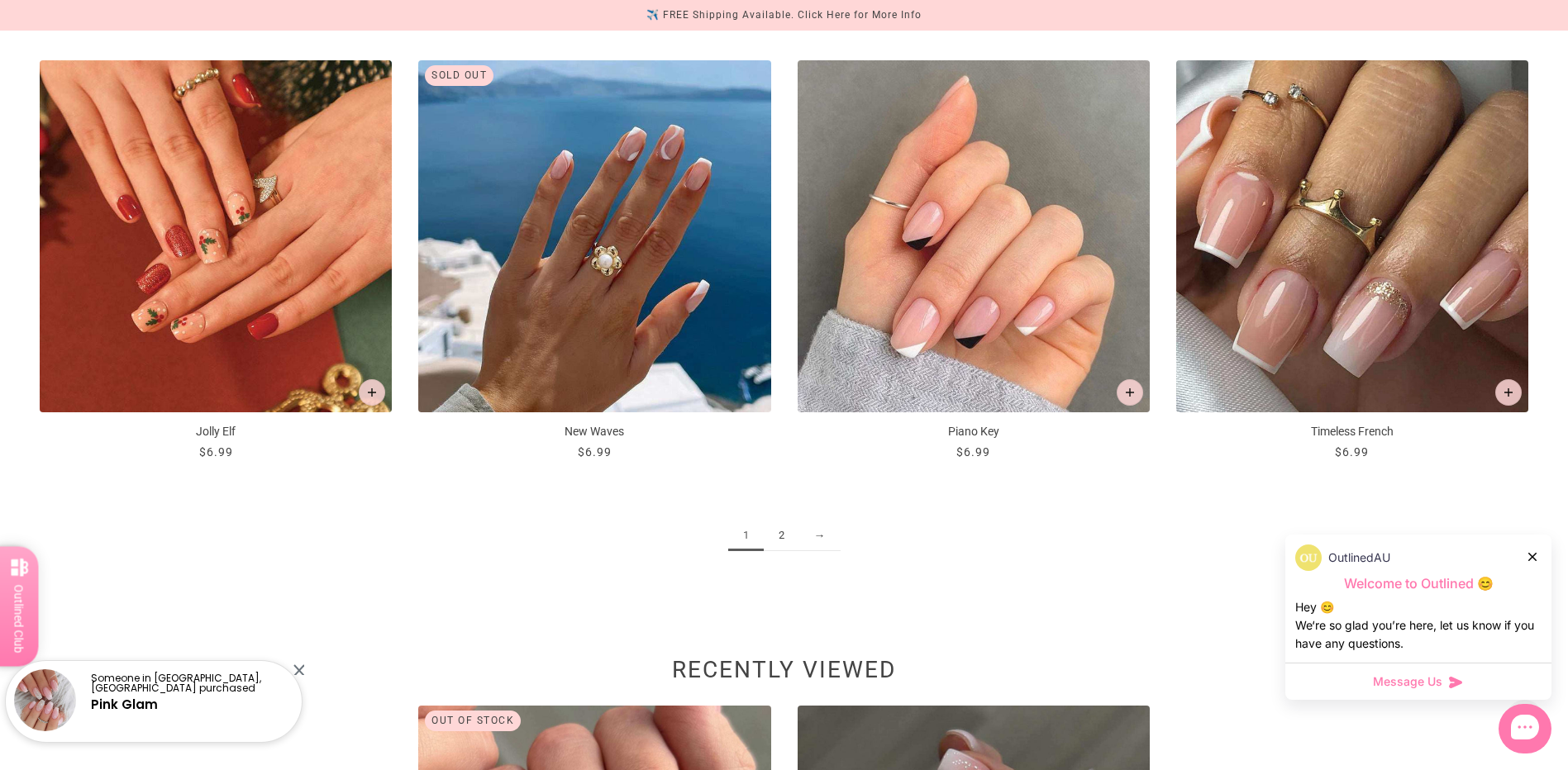
scroll to position [2479, 0]
click at [781, 536] on link "2" at bounding box center [781, 537] width 35 height 31
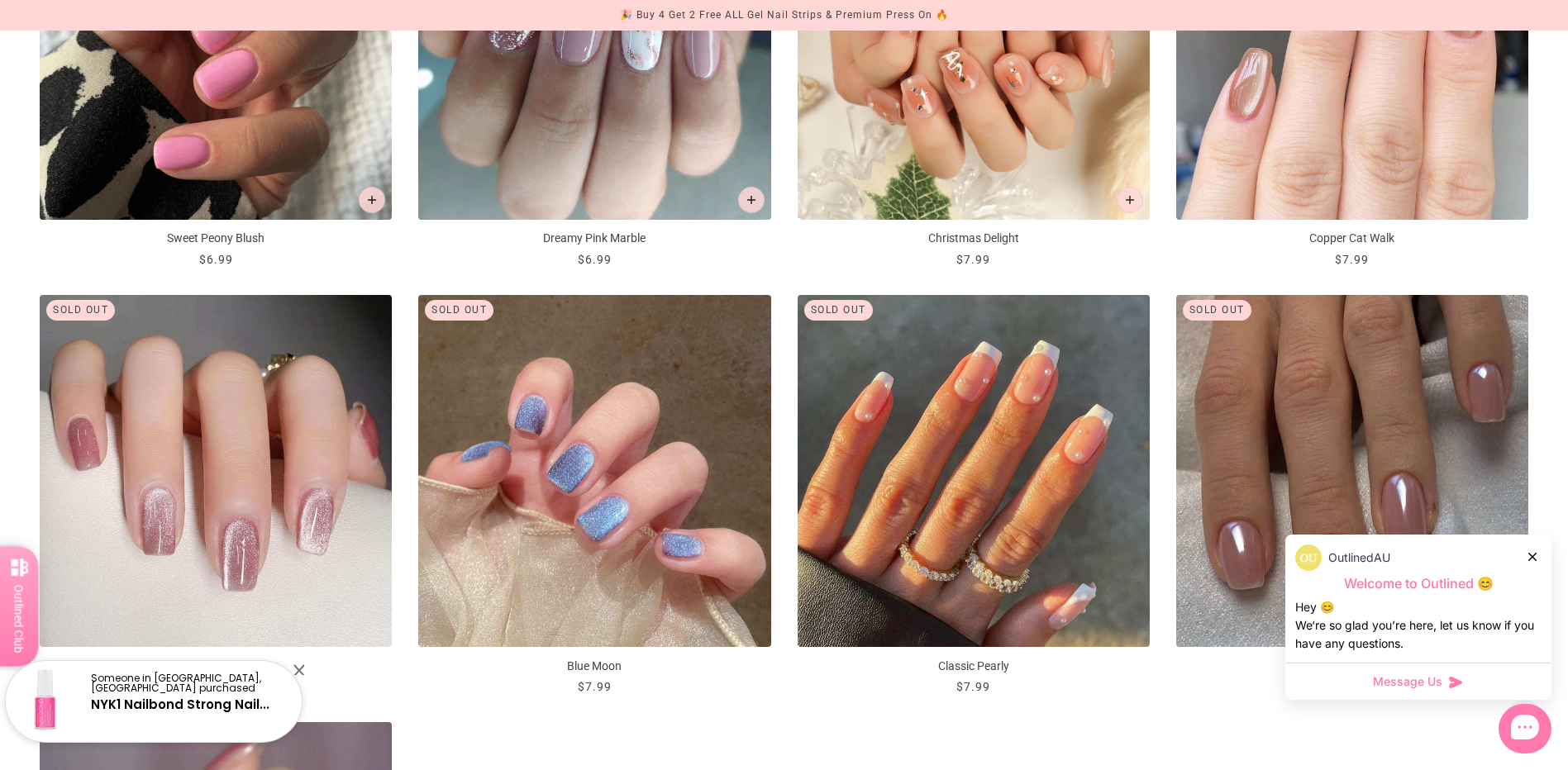
scroll to position [1983, 0]
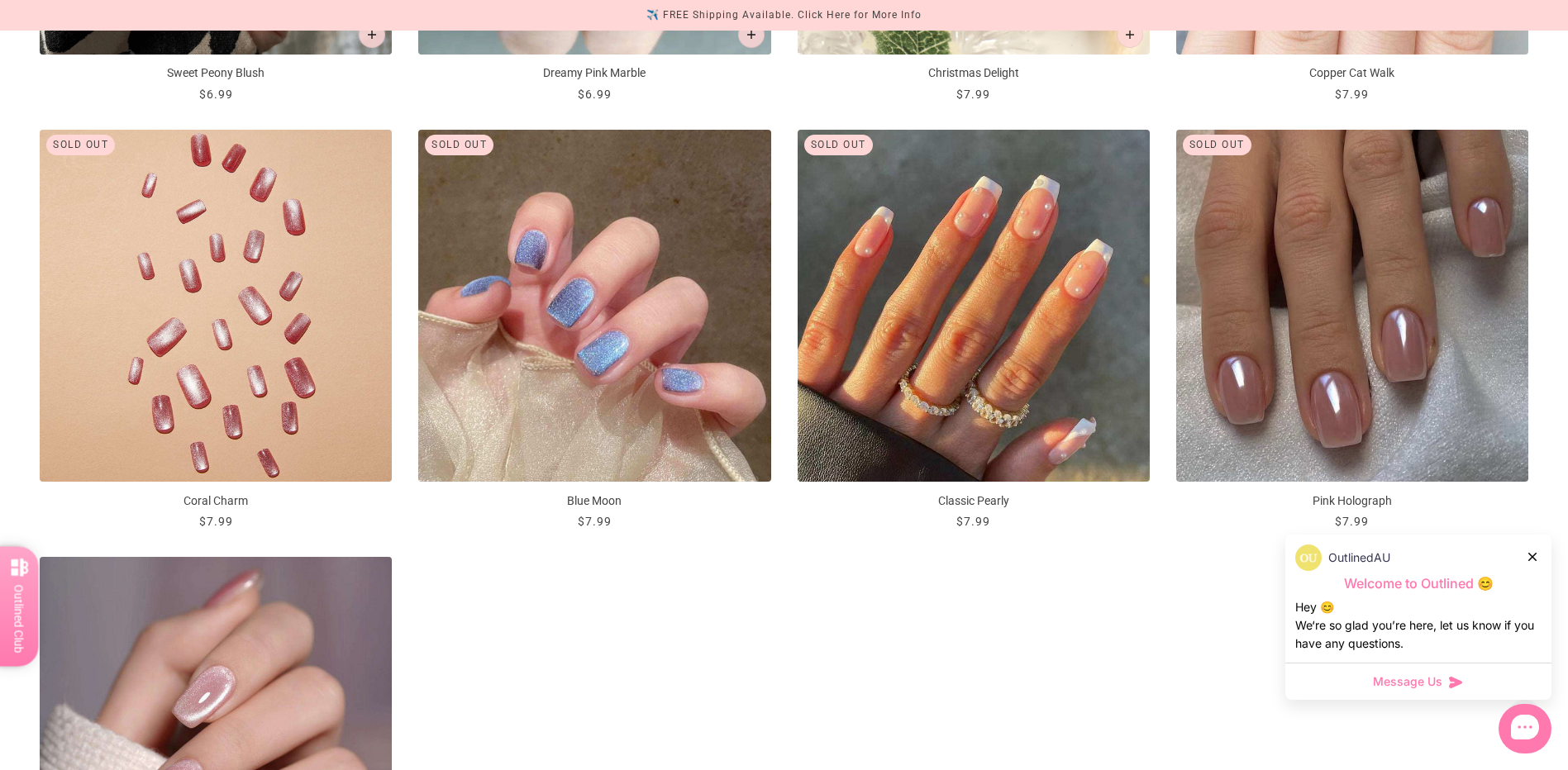
click at [304, 359] on img "Coral Charm" at bounding box center [216, 306] width 352 height 352
